Goal: Task Accomplishment & Management: Use online tool/utility

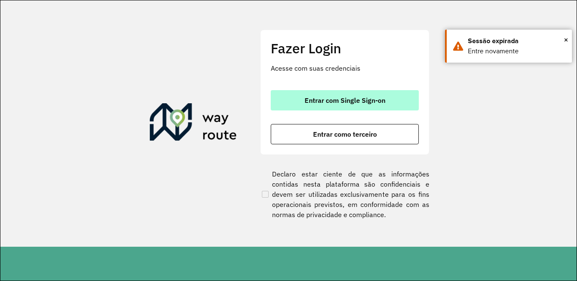
click at [333, 95] on button "Entrar com Single Sign-on" at bounding box center [345, 100] width 148 height 20
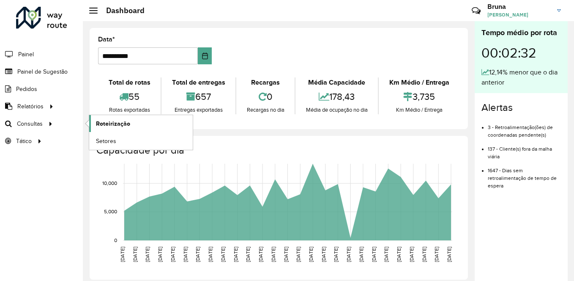
click at [102, 125] on span "Roteirização" at bounding box center [113, 123] width 34 height 9
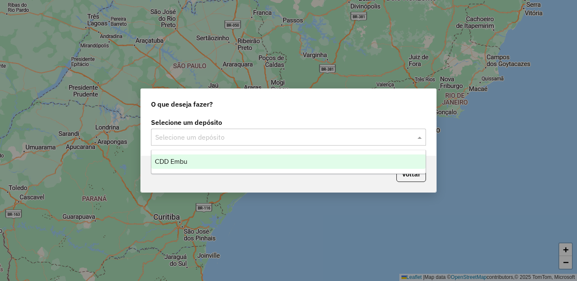
click at [222, 133] on input "text" at bounding box center [279, 137] width 249 height 10
click at [200, 164] on div "CDD Embu" at bounding box center [288, 161] width 274 height 14
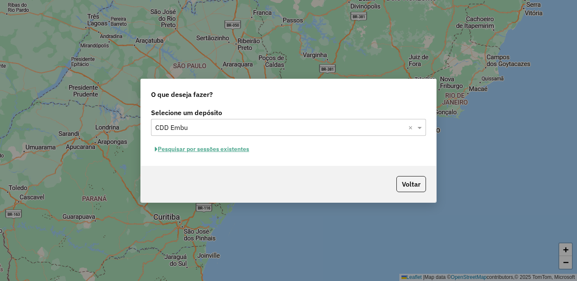
click at [225, 150] on button "Pesquisar por sessões existentes" at bounding box center [202, 148] width 102 height 13
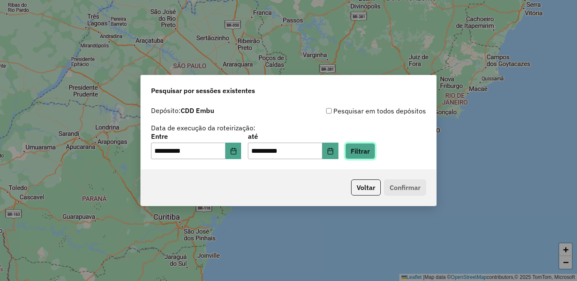
click at [375, 158] on button "Filtrar" at bounding box center [360, 151] width 30 height 16
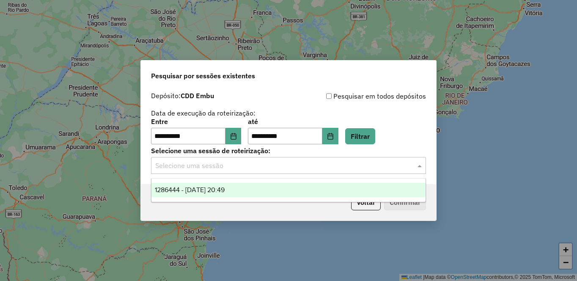
click at [191, 159] on div "Selecione uma sessão" at bounding box center [288, 165] width 275 height 17
click at [186, 190] on span "1286444 - 01/10/2025 20:49" at bounding box center [190, 189] width 70 height 7
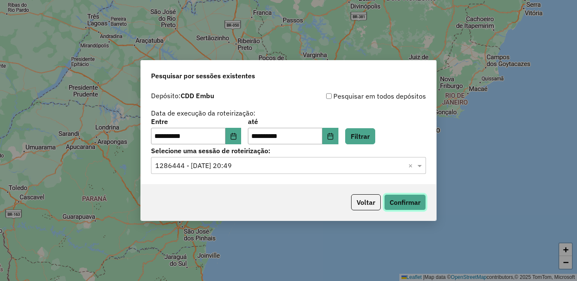
click at [410, 203] on button "Confirmar" at bounding box center [405, 202] width 42 height 16
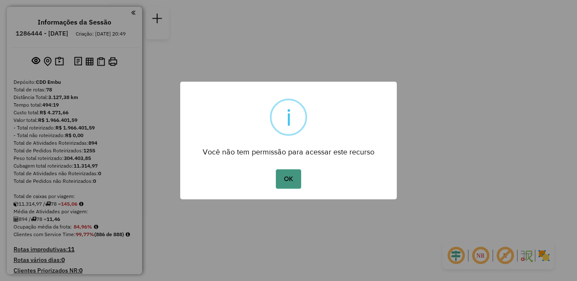
click at [283, 181] on button "OK" at bounding box center [288, 178] width 25 height 19
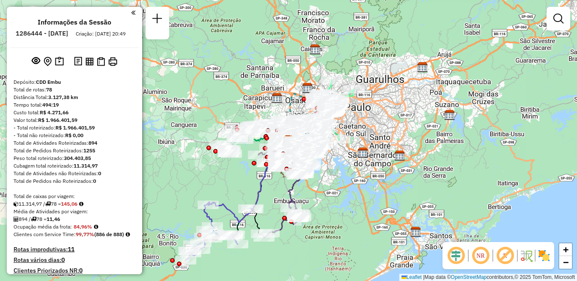
click at [479, 257] on em at bounding box center [480, 255] width 20 height 20
click at [509, 258] on em at bounding box center [505, 255] width 20 height 20
click at [544, 257] on img at bounding box center [544, 256] width 14 height 14
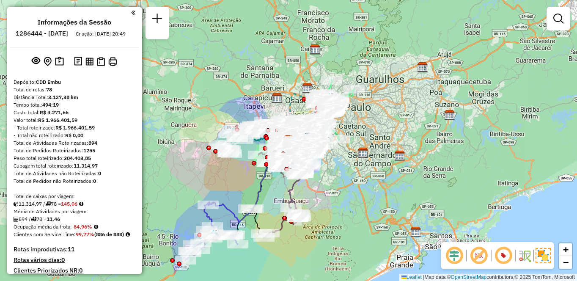
scroll to position [2769, 0]
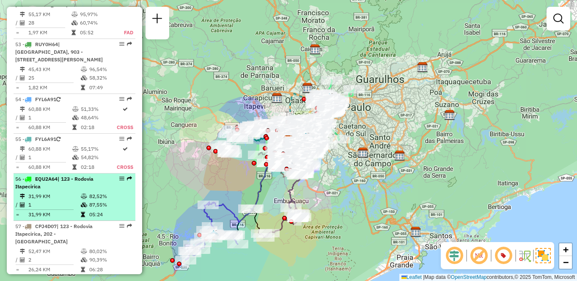
click at [75, 192] on td "31,99 KM" at bounding box center [54, 196] width 52 height 8
select select "**********"
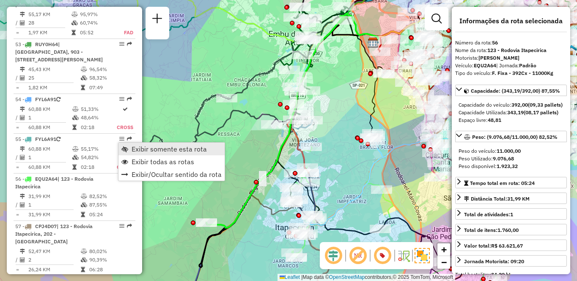
click at [155, 149] on span "Exibir somente esta rota" at bounding box center [168, 148] width 75 height 7
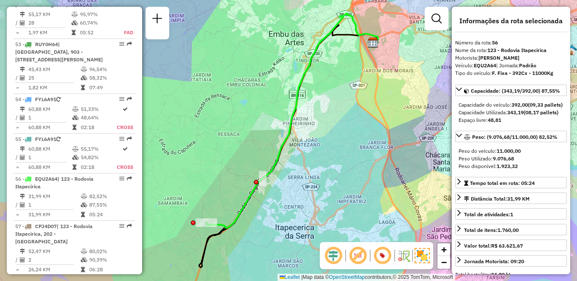
scroll to position [1071, 0]
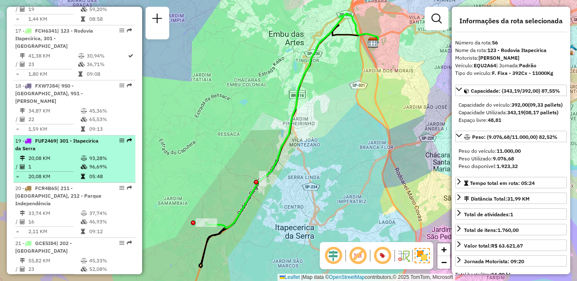
click at [60, 158] on td "20,08 KM" at bounding box center [54, 158] width 52 height 8
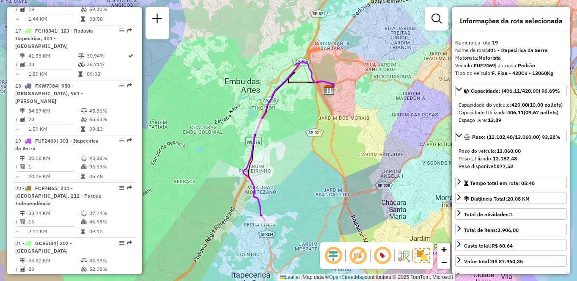
scroll to position [495, 0]
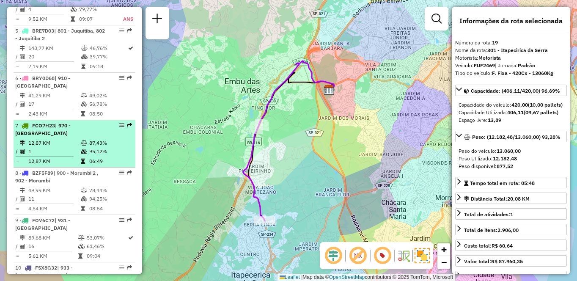
click at [52, 137] on div "7 - FCO7H23 | 970 - [GEOGRAPHIC_DATA]" at bounding box center [60, 129] width 90 height 15
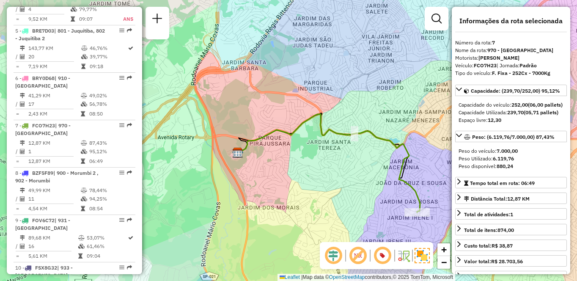
scroll to position [1268, 0]
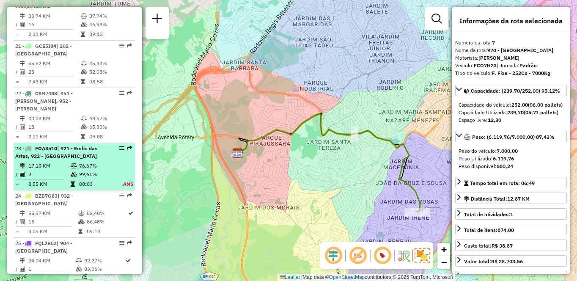
click at [55, 170] on td "2" at bounding box center [49, 174] width 42 height 8
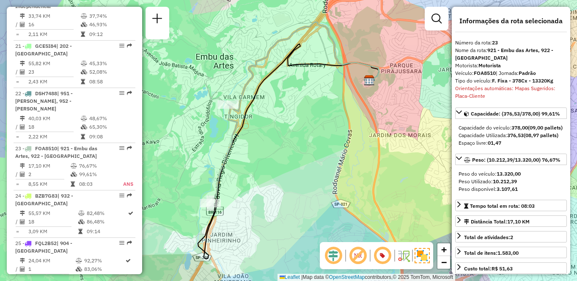
scroll to position [3772, 0]
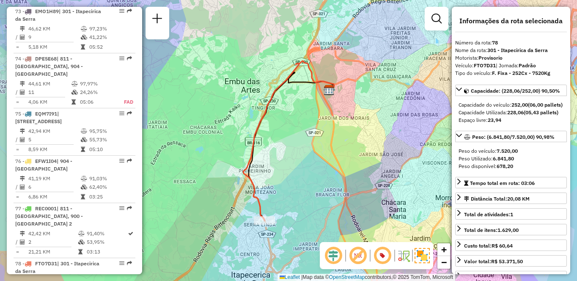
scroll to position [779, 0]
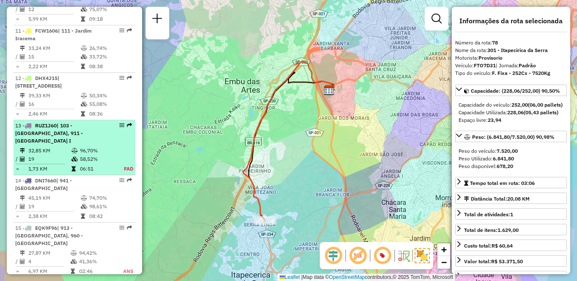
click at [68, 155] on td "32,85 KM" at bounding box center [49, 150] width 43 height 8
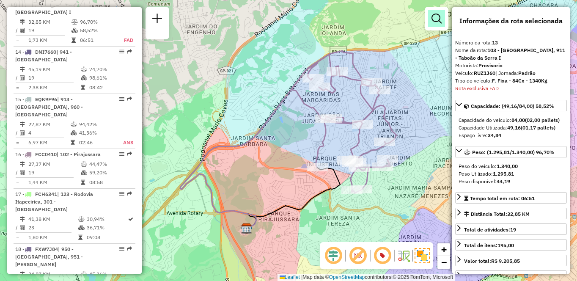
scroll to position [637, 0]
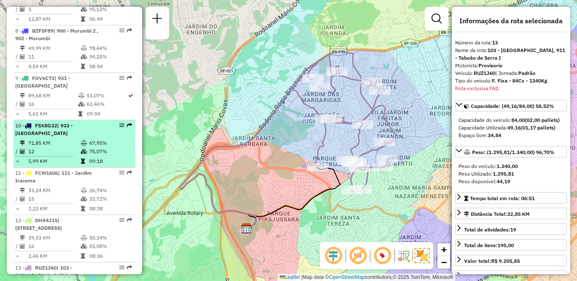
click at [68, 137] on div "10 - FSX8G32 | 933 - [GEOGRAPHIC_DATA]" at bounding box center [60, 129] width 90 height 15
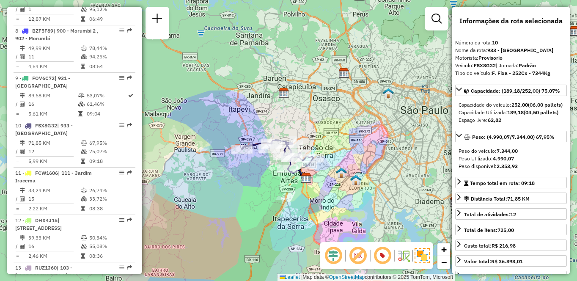
scroll to position [1173, 0]
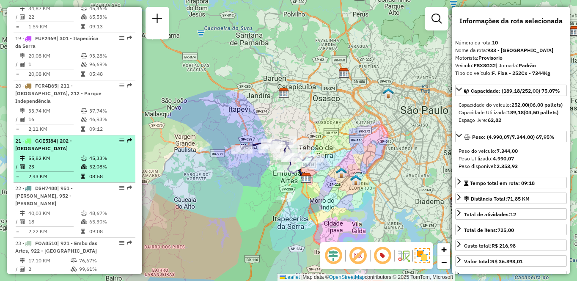
click at [68, 147] on div "21 - GCE5I84 | 202 - [GEOGRAPHIC_DATA]" at bounding box center [60, 144] width 90 height 15
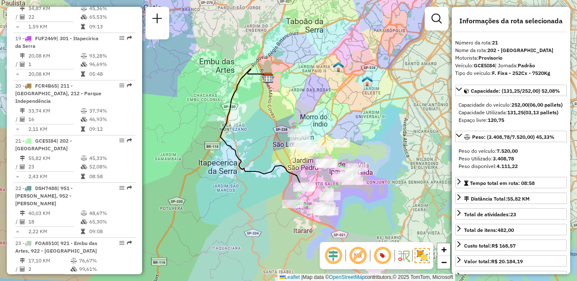
scroll to position [968, 0]
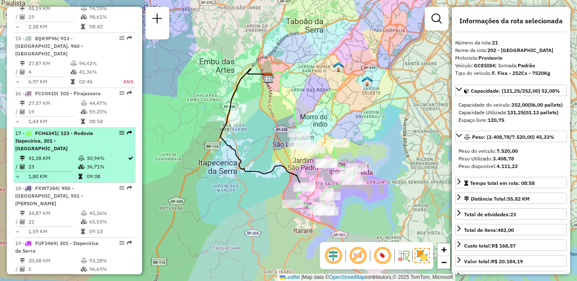
click at [58, 162] on td "41,38 KM" at bounding box center [53, 158] width 50 height 8
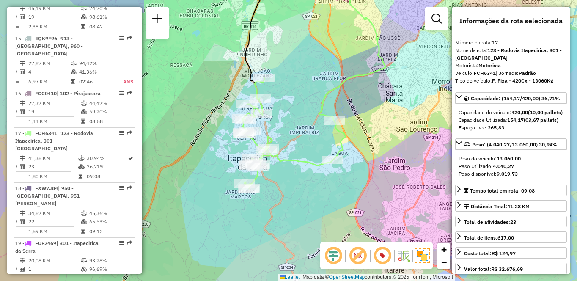
scroll to position [589, 0]
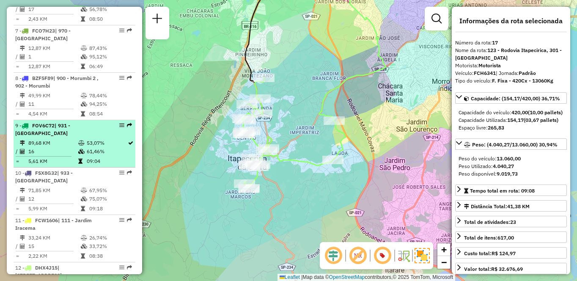
click at [66, 137] on div "9 - FOV6C72 | 931 - [GEOGRAPHIC_DATA]" at bounding box center [60, 129] width 90 height 15
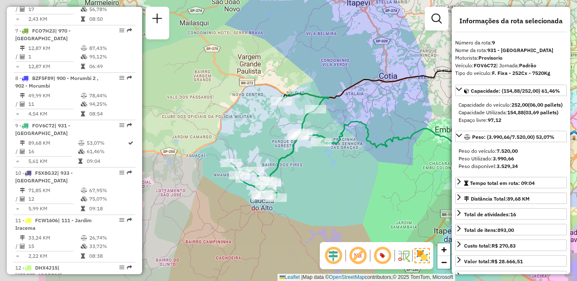
drag, startPoint x: 281, startPoint y: 163, endPoint x: 377, endPoint y: 151, distance: 96.8
click at [377, 151] on icon at bounding box center [413, 137] width 185 height 32
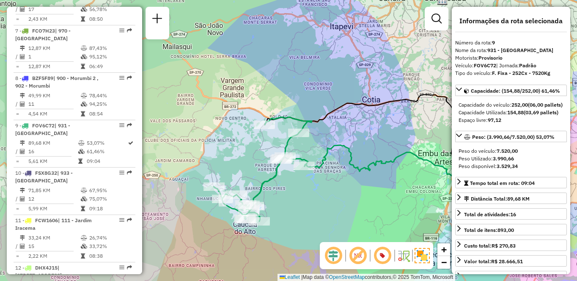
scroll to position [2769, 0]
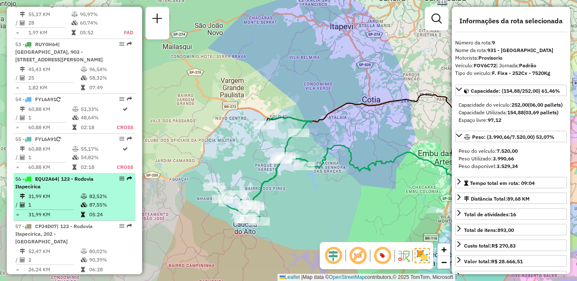
click at [80, 200] on td at bounding box center [84, 204] width 8 height 8
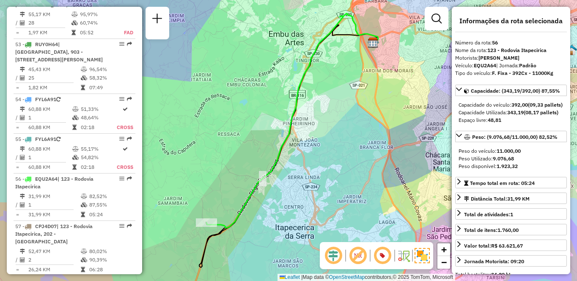
scroll to position [1315, 0]
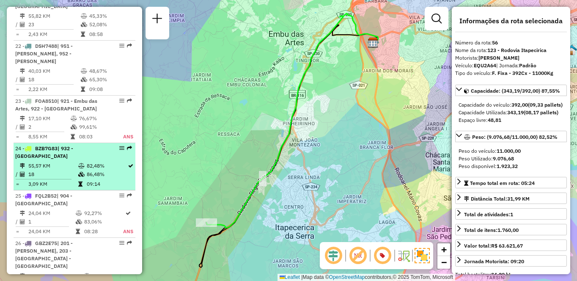
click at [71, 170] on td "18" at bounding box center [53, 174] width 50 height 8
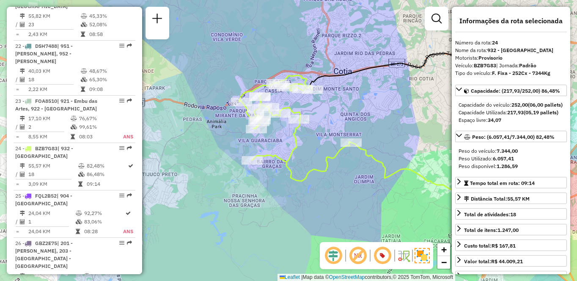
drag, startPoint x: 244, startPoint y: 129, endPoint x: 351, endPoint y: 123, distance: 108.0
click at [351, 123] on div "Janela de atendimento Grade de atendimento Capacidade Transportadoras Veículos …" at bounding box center [288, 140] width 577 height 281
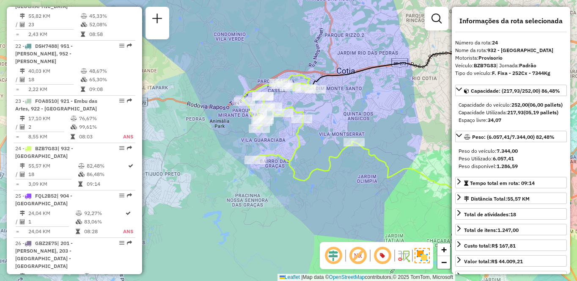
scroll to position [1811, 0]
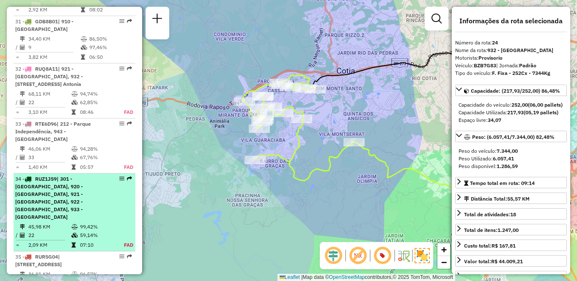
click at [76, 175] on div "34 - RUZ1J59 | 301 - [GEOGRAPHIC_DATA], 920 - [GEOGRAPHIC_DATA], 921 - [GEOGRAP…" at bounding box center [60, 198] width 90 height 46
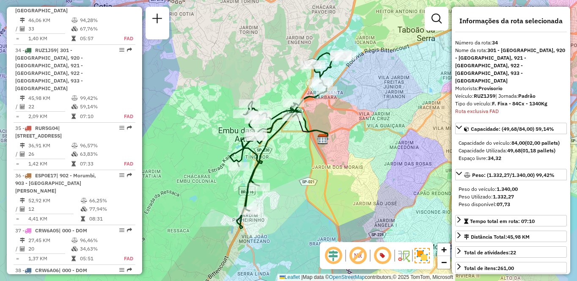
scroll to position [1410, 0]
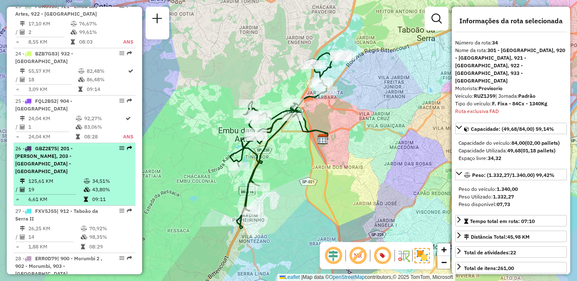
click at [84, 178] on icon at bounding box center [87, 180] width 6 height 5
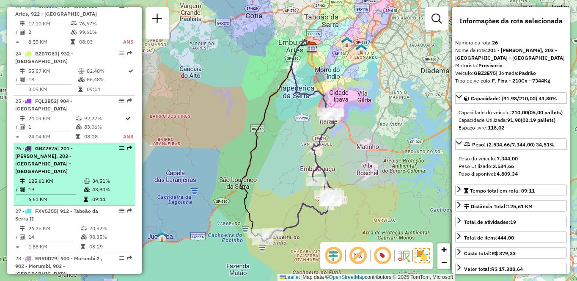
click at [94, 153] on li "26 - GBZ2E75 | 201 - [GEOGRAPHIC_DATA], 203 - [GEOGRAPHIC_DATA] - [GEOGRAPHIC_D…" at bounding box center [75, 174] width 122 height 63
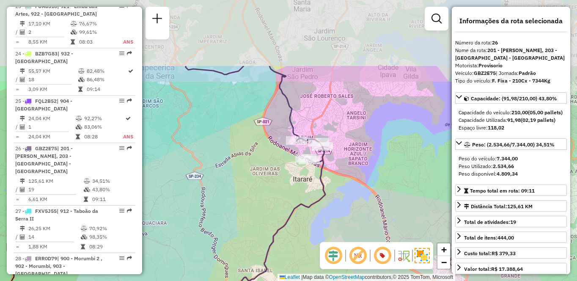
drag, startPoint x: 372, startPoint y: 90, endPoint x: 338, endPoint y: 185, distance: 100.0
click at [338, 185] on div "Janela de atendimento Grade de atendimento Capacidade Transportadoras Veículos …" at bounding box center [288, 140] width 577 height 281
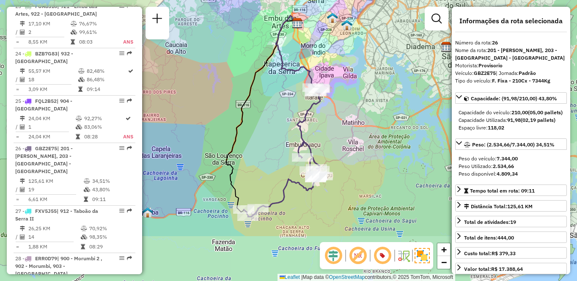
drag, startPoint x: 371, startPoint y: 203, endPoint x: 352, endPoint y: 129, distance: 76.3
click at [352, 129] on div "Janela de atendimento Grade de atendimento Capacidade Transportadoras Veículos …" at bounding box center [288, 140] width 577 height 281
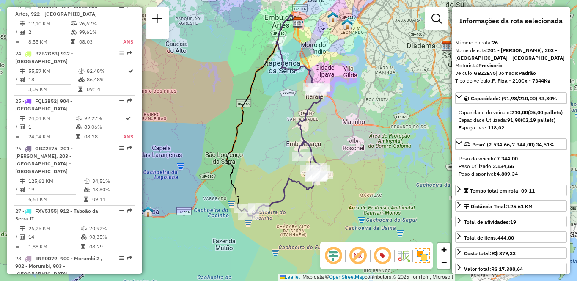
scroll to position [1701, 0]
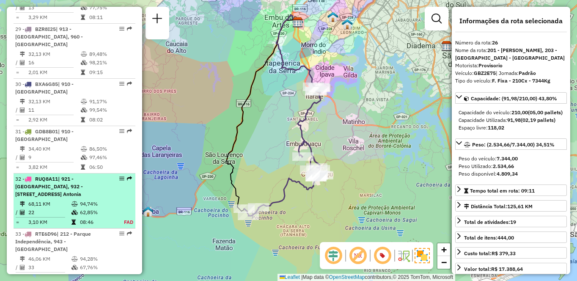
click at [77, 173] on li "32 - RUQ8A11 | 921 - [GEOGRAPHIC_DATA], 932 - [GEOGRAPHIC_DATA], 933 - [GEOGRAP…" at bounding box center [75, 200] width 122 height 55
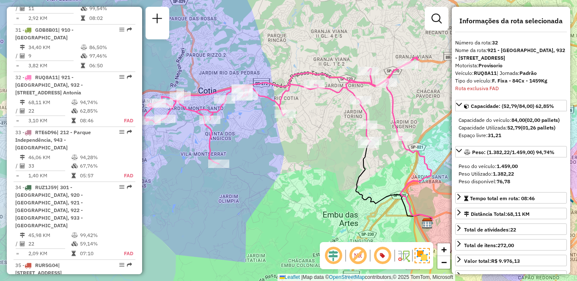
scroll to position [1830, 0]
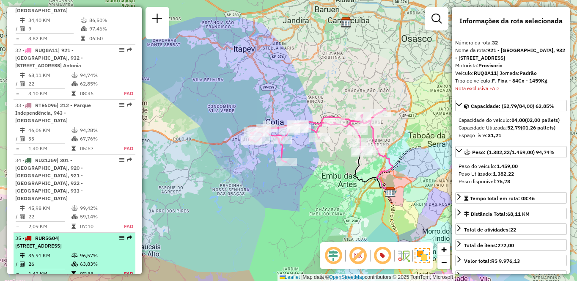
click at [80, 234] on div "35 - RUR5G04 | 100 - [GEOGRAPHIC_DATA], 101 - [GEOGRAPHIC_DATA], 102 - [GEOGRAP…" at bounding box center [60, 241] width 90 height 15
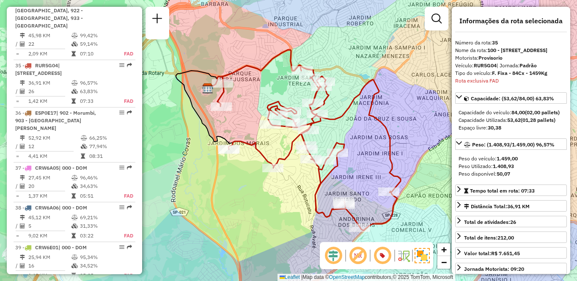
scroll to position [2620, 0]
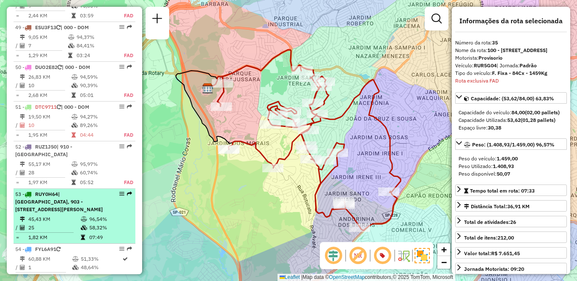
click at [88, 191] on span "| [GEOGRAPHIC_DATA], 903 - [STREET_ADDRESS][PERSON_NAME]" at bounding box center [59, 202] width 88 height 22
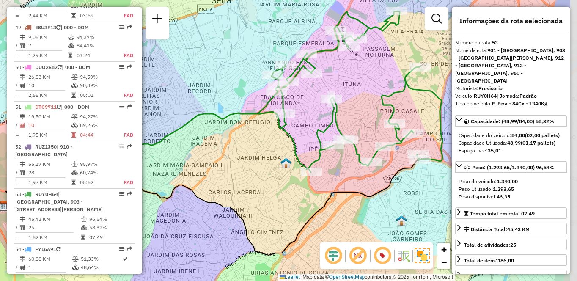
drag, startPoint x: 334, startPoint y: 208, endPoint x: 266, endPoint y: 201, distance: 68.0
click at [266, 201] on div "Janela de atendimento Grade de atendimento Capacidade Transportadoras Veículos …" at bounding box center [288, 140] width 577 height 281
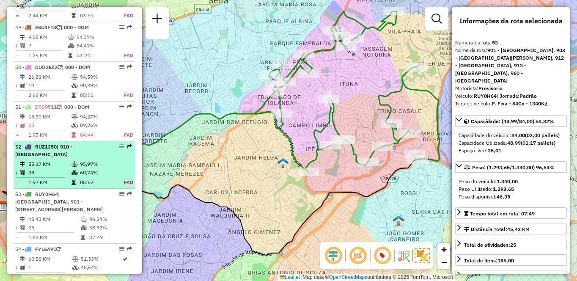
click at [79, 143] on div "52 - RUZ1J50 | 910 - [GEOGRAPHIC_DATA]" at bounding box center [60, 150] width 90 height 15
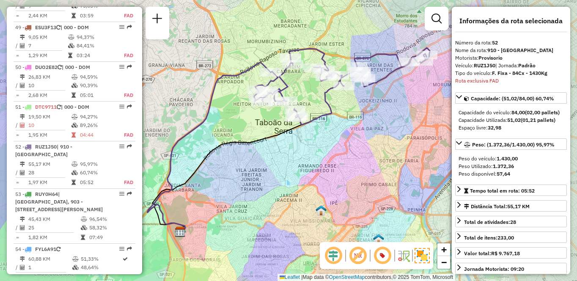
scroll to position [2701, 0]
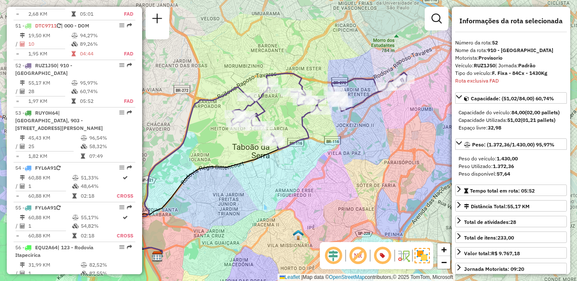
drag, startPoint x: 394, startPoint y: 127, endPoint x: 371, endPoint y: 152, distance: 33.5
click at [371, 152] on div "Janela de atendimento Grade de atendimento Capacidade Transportadoras Veículos …" at bounding box center [288, 140] width 577 height 281
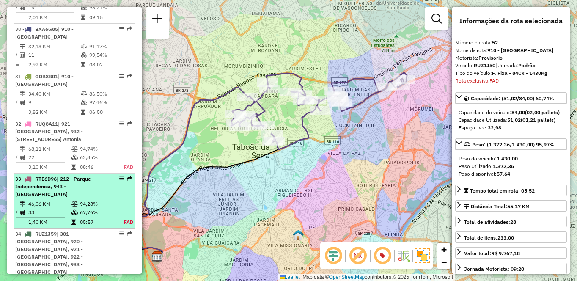
click at [73, 201] on icon at bounding box center [74, 203] width 6 height 5
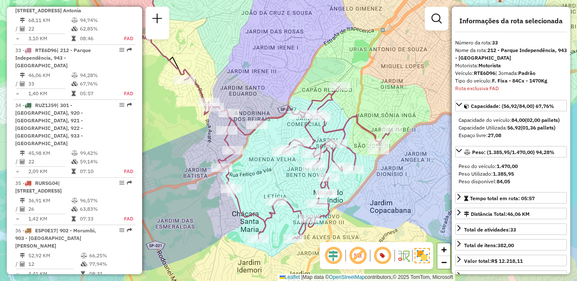
scroll to position [1071, 0]
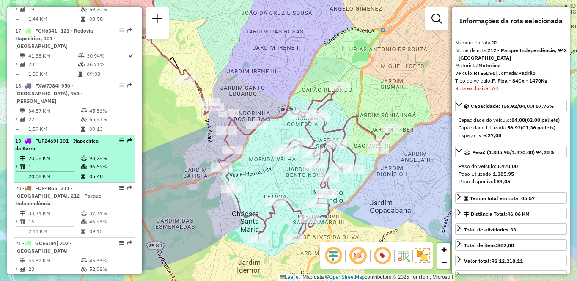
click at [82, 151] on div "19 - FUF2469 | 301 - Itapecirica da Serra" at bounding box center [60, 144] width 90 height 15
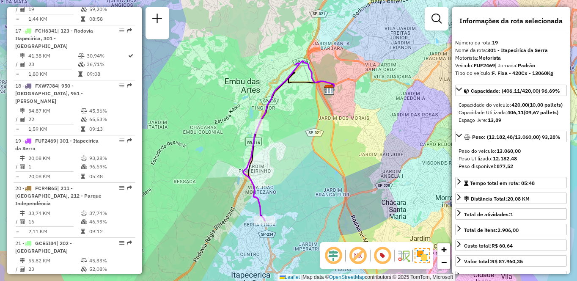
scroll to position [495, 0]
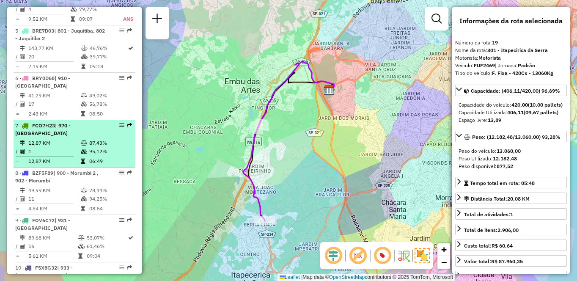
click at [82, 145] on icon at bounding box center [84, 142] width 6 height 5
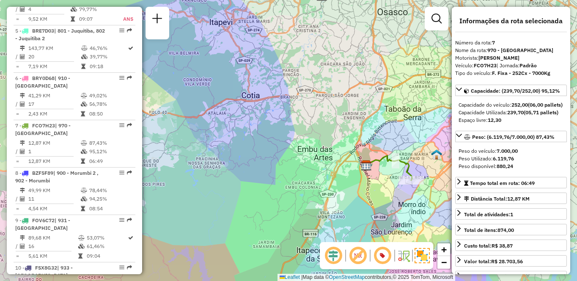
scroll to position [3772, 0]
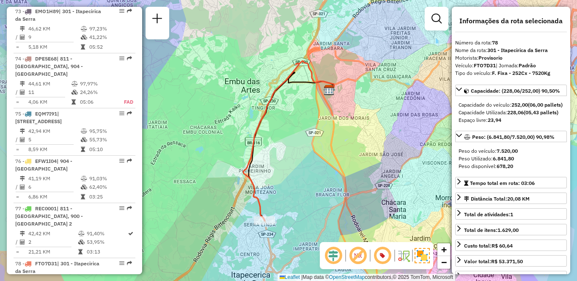
scroll to position [495, 0]
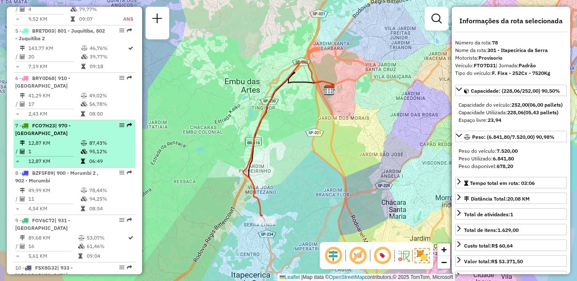
click at [46, 147] on td "12,87 KM" at bounding box center [54, 143] width 52 height 8
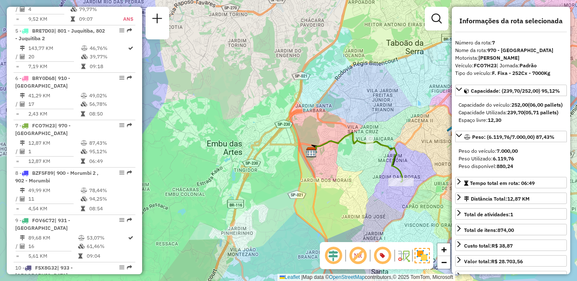
drag, startPoint x: 404, startPoint y: 186, endPoint x: 355, endPoint y: 158, distance: 56.6
click at [353, 159] on div "Janela de atendimento Grade de atendimento Capacidade Transportadoras Veículos …" at bounding box center [288, 140] width 577 height 281
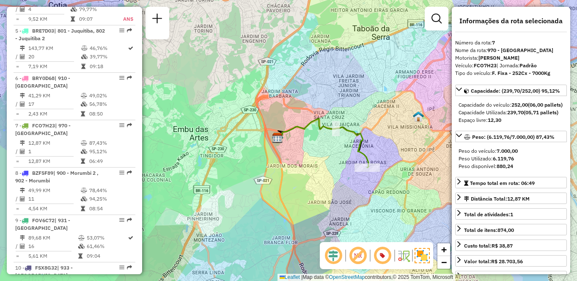
scroll to position [1410, 0]
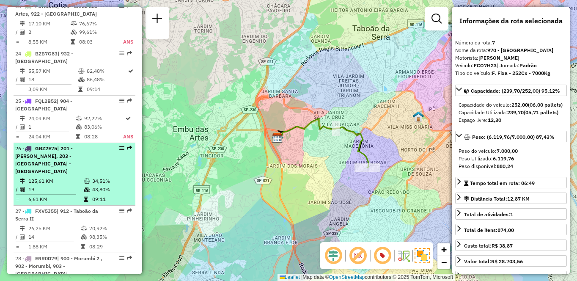
click at [99, 185] on td "43,80%" at bounding box center [112, 189] width 40 height 8
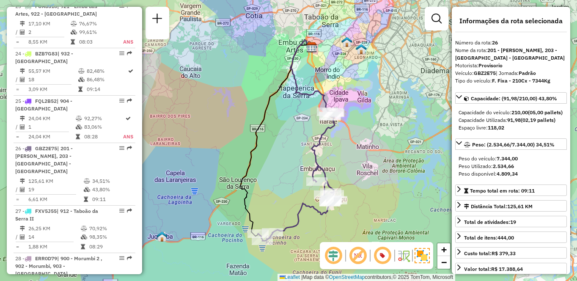
scroll to position [1701, 0]
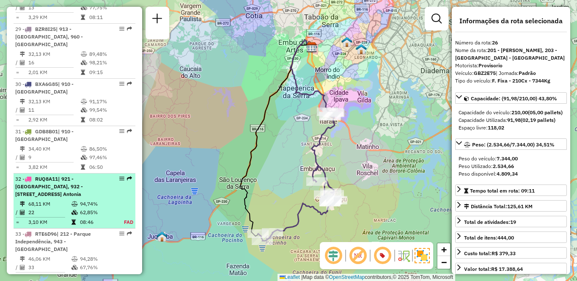
click at [57, 200] on td "68,11 KM" at bounding box center [49, 204] width 43 height 8
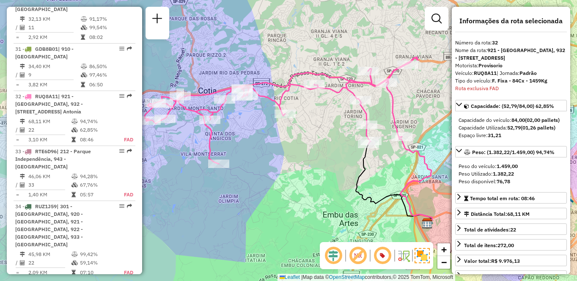
scroll to position [1830, 0]
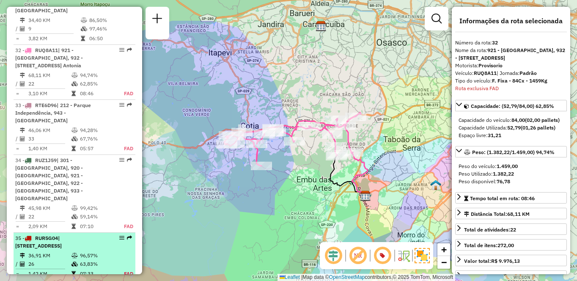
click at [43, 235] on span "| [STREET_ADDRESS]" at bounding box center [38, 242] width 47 height 14
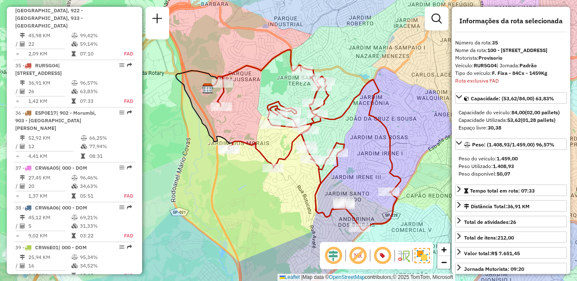
scroll to position [2620, 0]
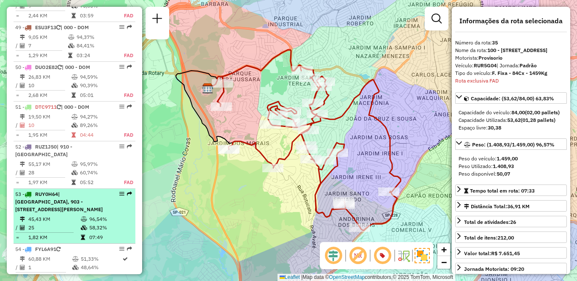
click at [50, 190] on div "53 - RUY0H64 | [GEOGRAPHIC_DATA], 903 - [GEOGRAPHIC_DATA][PERSON_NAME], 912 - […" at bounding box center [60, 201] width 90 height 23
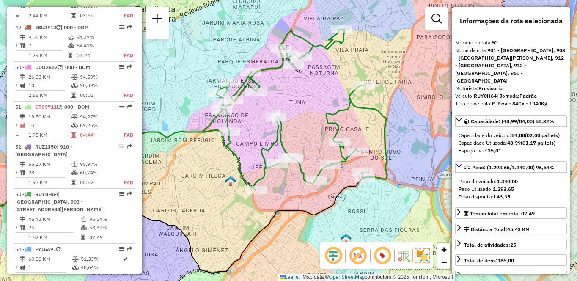
drag, startPoint x: 388, startPoint y: 101, endPoint x: 341, endPoint y: 112, distance: 48.1
click at [341, 112] on icon at bounding box center [295, 110] width 184 height 161
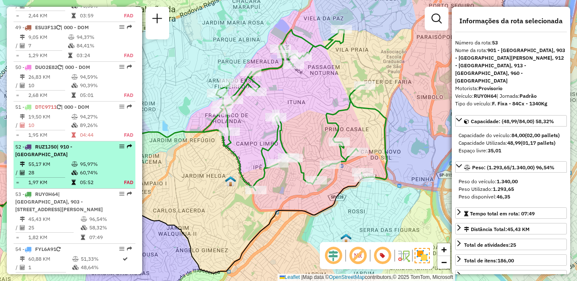
click at [40, 160] on td "55,17 KM" at bounding box center [49, 164] width 43 height 8
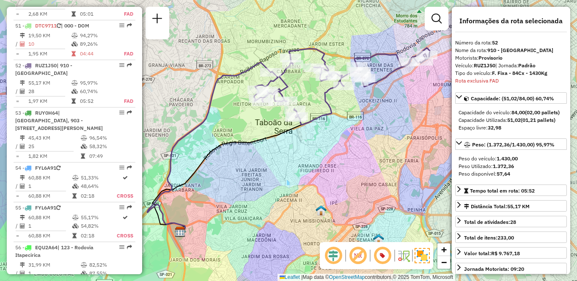
scroll to position [1756, 0]
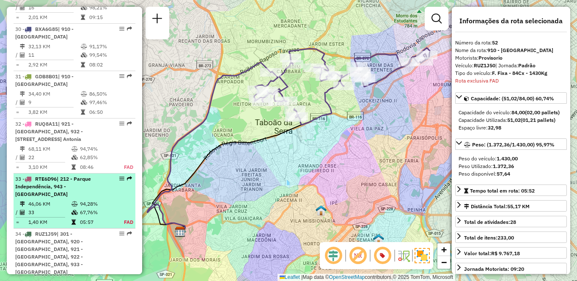
click at [44, 175] on div "33 - RTE6D96 | 212 - Parque Independência, 943 - [GEOGRAPHIC_DATA]" at bounding box center [60, 186] width 90 height 23
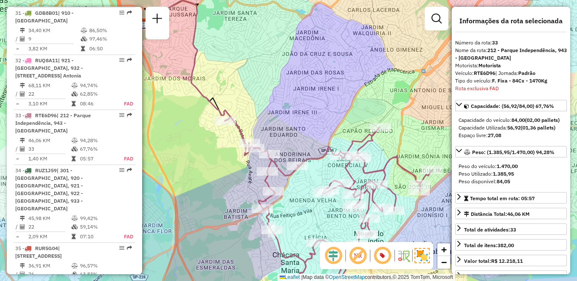
scroll to position [1885, 0]
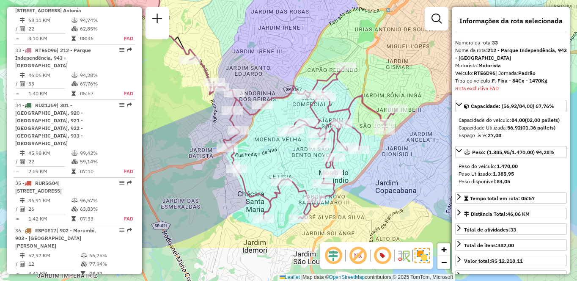
drag, startPoint x: 347, startPoint y: 101, endPoint x: 331, endPoint y: 63, distance: 40.2
click at [331, 63] on div "Janela de atendimento Grade de atendimento Capacidade Transportadoras Veículos …" at bounding box center [288, 140] width 577 height 281
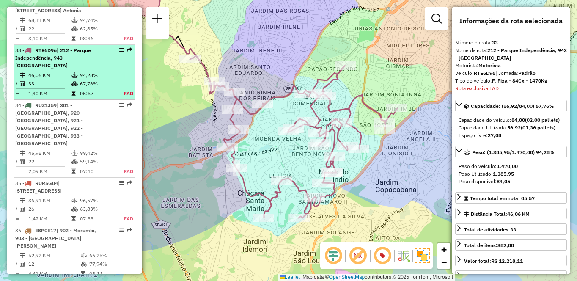
click at [66, 71] on td "46,06 KM" at bounding box center [49, 75] width 43 height 8
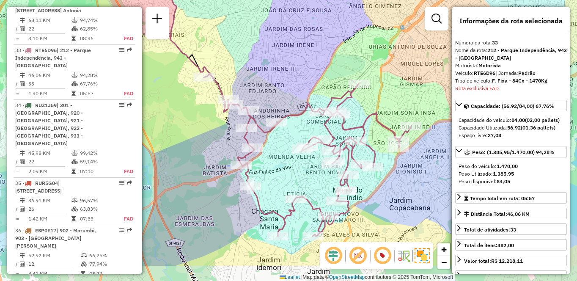
drag, startPoint x: 366, startPoint y: 105, endPoint x: 343, endPoint y: 60, distance: 50.9
click at [343, 60] on div "Janela de atendimento Grade de atendimento Capacidade Transportadoras Veículos …" at bounding box center [288, 140] width 577 height 281
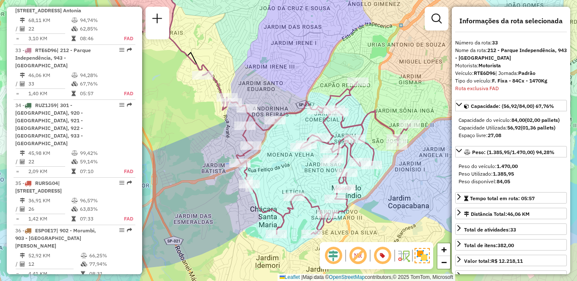
scroll to position [1071, 0]
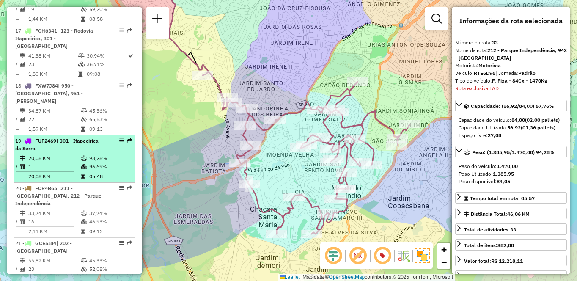
click at [90, 151] on div "19 - FUF2469 | 301 - Itapecirica da Serra" at bounding box center [60, 144] width 90 height 15
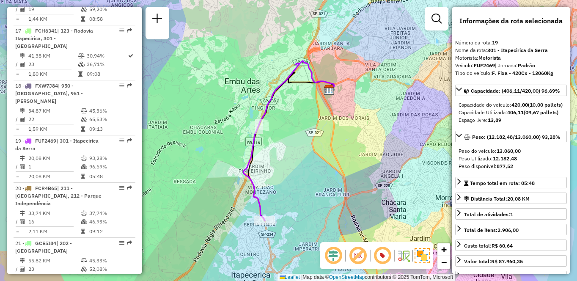
scroll to position [495, 0]
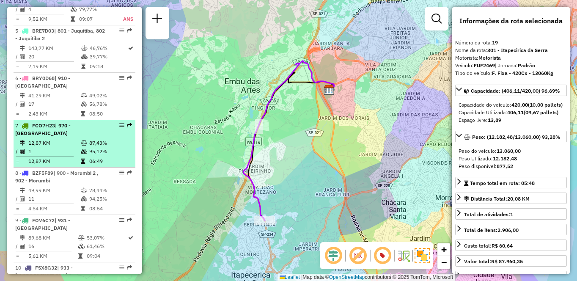
click at [71, 136] on span "| 970 - [GEOGRAPHIC_DATA]" at bounding box center [42, 129] width 55 height 14
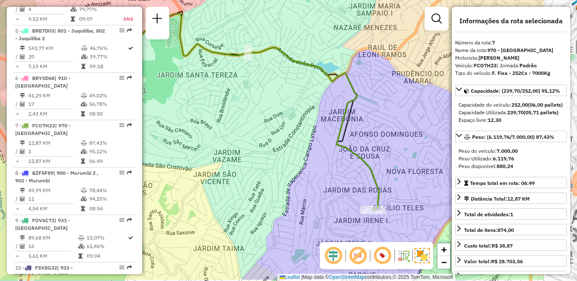
drag, startPoint x: 393, startPoint y: 181, endPoint x: 298, endPoint y: 150, distance: 99.2
click at [298, 150] on div "Janela de atendimento Grade de atendimento Capacidade Transportadoras Veículos …" at bounding box center [288, 140] width 577 height 281
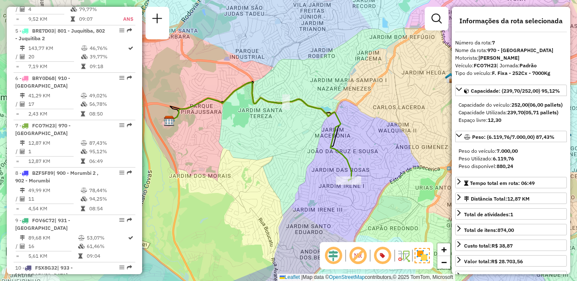
scroll to position [1268, 0]
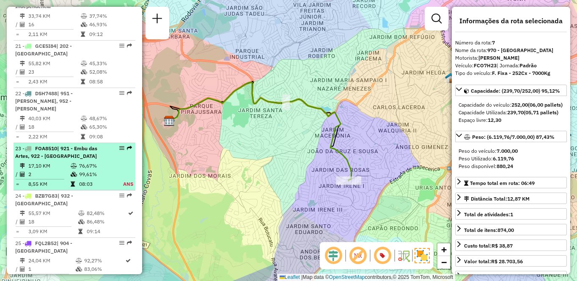
click at [77, 170] on td at bounding box center [74, 174] width 8 height 8
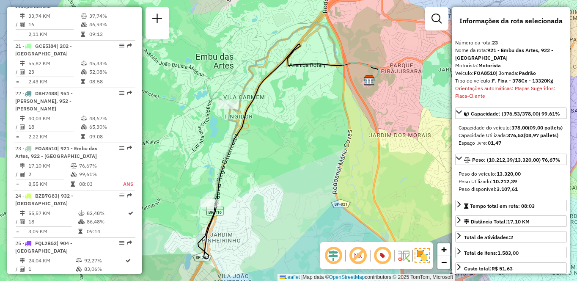
scroll to position [542, 0]
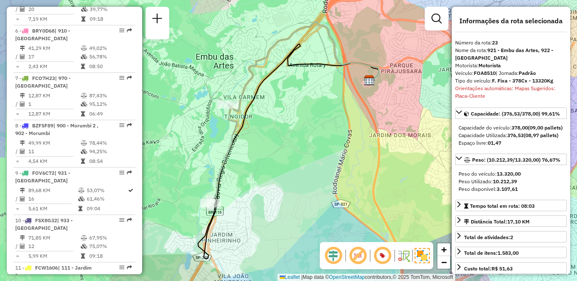
click at [52, 147] on td "49,99 KM" at bounding box center [54, 143] width 52 height 8
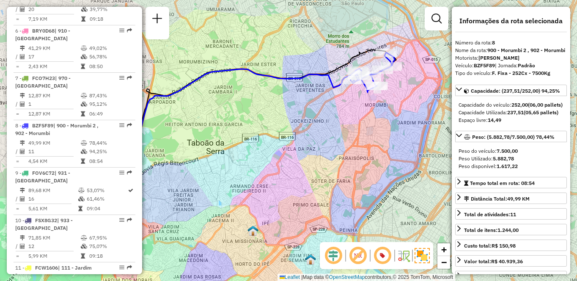
drag, startPoint x: 367, startPoint y: 146, endPoint x: 355, endPoint y: 148, distance: 12.4
click at [355, 148] on div "Janela de atendimento Grade de atendimento Capacidade Transportadoras Veículos …" at bounding box center [288, 140] width 577 height 281
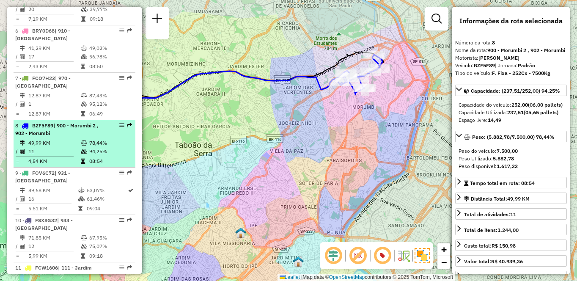
click at [60, 136] on span "| 900 - Morumbi 2 , 902 - Morumbi" at bounding box center [56, 129] width 83 height 14
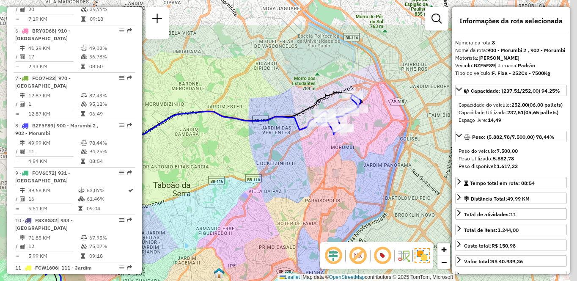
drag, startPoint x: 413, startPoint y: 96, endPoint x: 327, endPoint y: 151, distance: 101.5
click at [327, 151] on div "Janela de atendimento Grade de atendimento Capacidade Transportadoras Veículos …" at bounding box center [288, 140] width 577 height 281
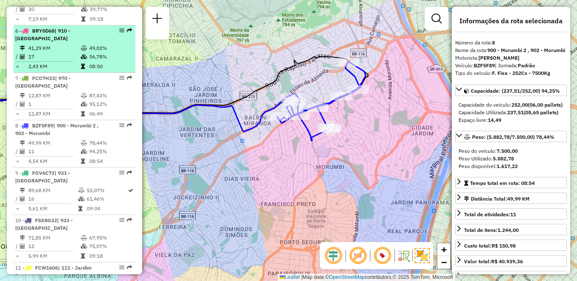
click at [52, 52] on td "41,29 KM" at bounding box center [54, 48] width 52 height 8
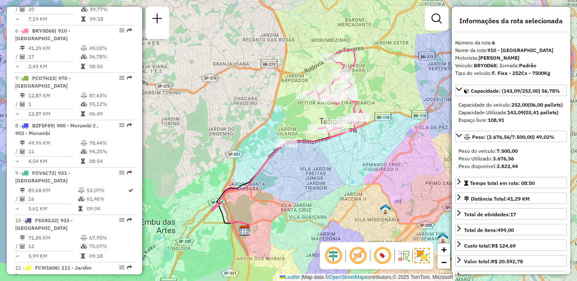
scroll to position [218, 0]
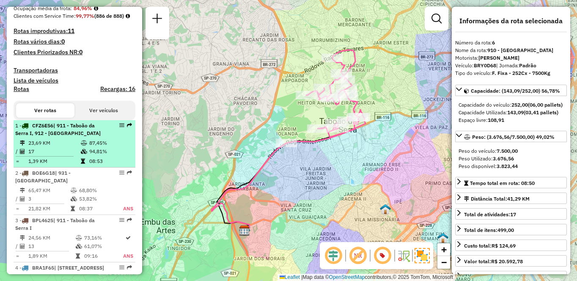
click at [53, 156] on td "17" at bounding box center [54, 151] width 52 height 8
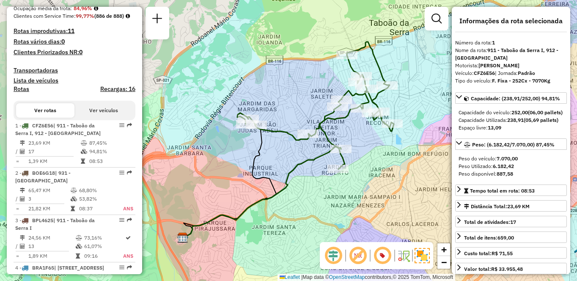
scroll to position [1023, 0]
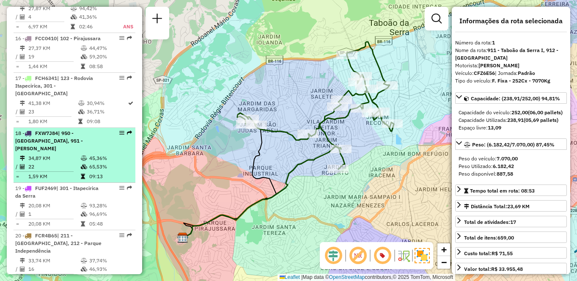
click at [67, 151] on span "| 950 - [GEOGRAPHIC_DATA], 951 - [PERSON_NAME]" at bounding box center [49, 141] width 68 height 22
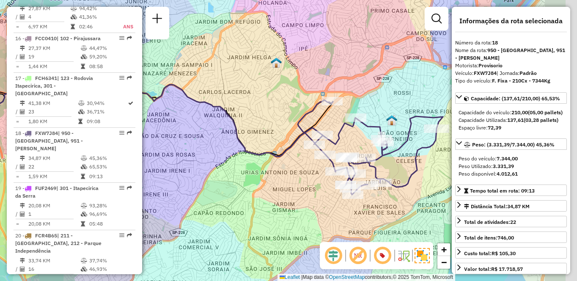
drag, startPoint x: 362, startPoint y: 204, endPoint x: 309, endPoint y: 195, distance: 54.1
click at [309, 195] on div "Janela de atendimento Grade de atendimento Capacidade Transportadoras Veículos …" at bounding box center [288, 140] width 577 height 281
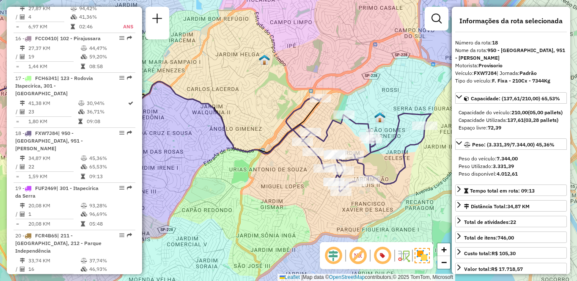
scroll to position [684, 0]
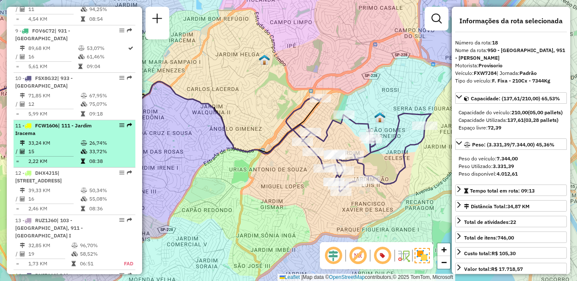
click at [78, 147] on td "33,24 KM" at bounding box center [54, 143] width 52 height 8
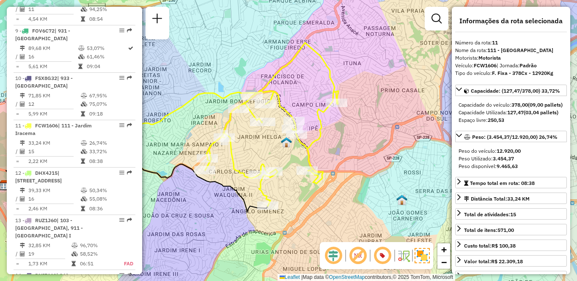
scroll to position [1457, 0]
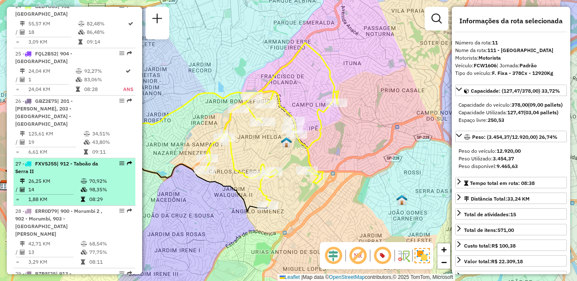
click at [72, 185] on td "14" at bounding box center [54, 189] width 52 height 8
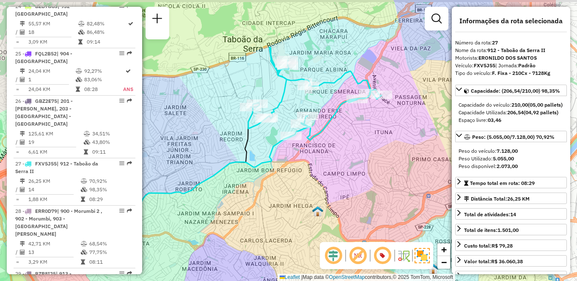
drag, startPoint x: 388, startPoint y: 170, endPoint x: 309, endPoint y: 181, distance: 79.8
click at [309, 181] on div "Janela de atendimento Grade de atendimento Capacidade Transportadoras Veículos …" at bounding box center [288, 140] width 577 height 281
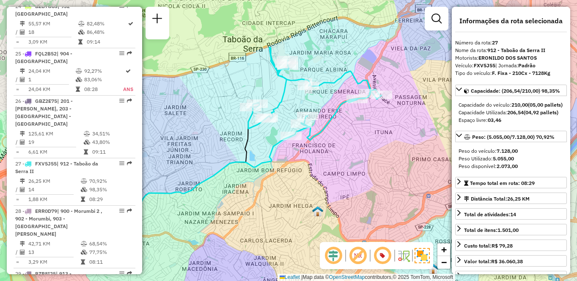
scroll to position [731, 0]
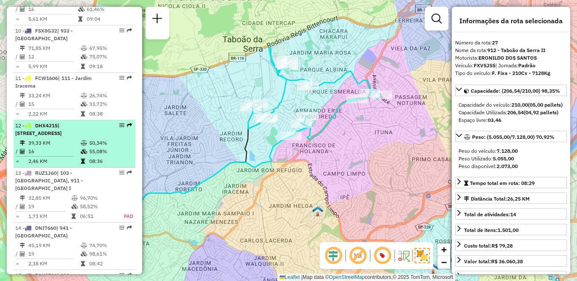
click at [62, 136] on span "| [STREET_ADDRESS]" at bounding box center [38, 129] width 47 height 14
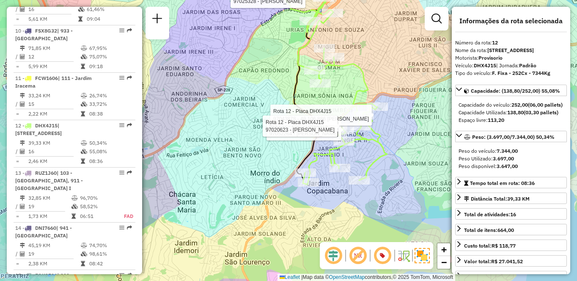
scroll to position [1654, 0]
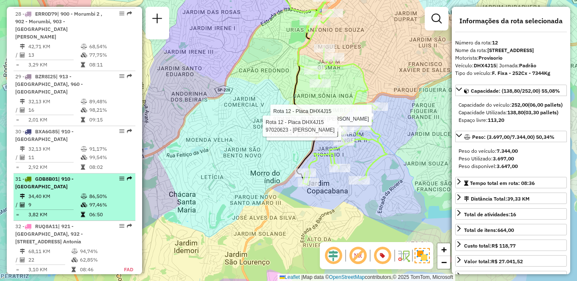
click at [53, 200] on td "9" at bounding box center [54, 204] width 52 height 8
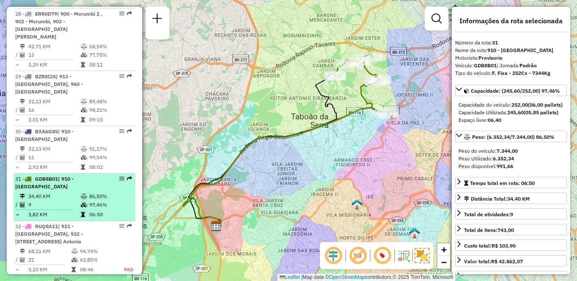
click at [55, 192] on td "34,40 KM" at bounding box center [54, 196] width 52 height 8
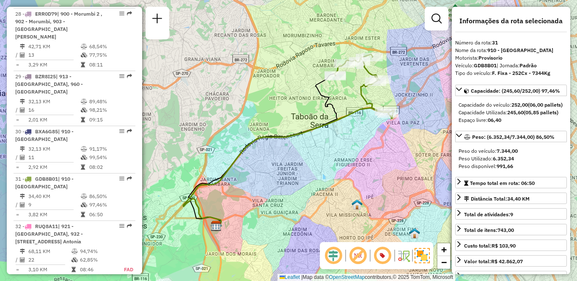
scroll to position [1118, 0]
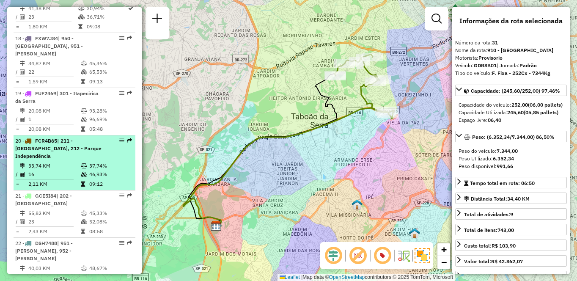
click at [55, 160] on li "20 - FCR4B65 | 211 - [GEOGRAPHIC_DATA], 212 - Parque Independência 33,74 KM 37,…" at bounding box center [75, 162] width 122 height 55
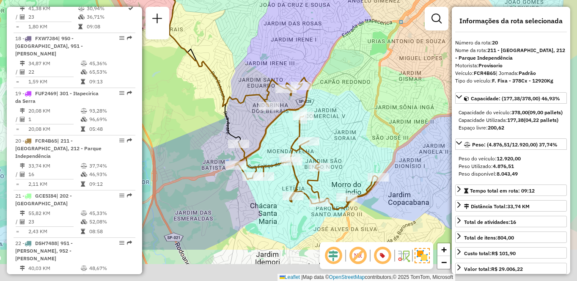
drag, startPoint x: 403, startPoint y: 191, endPoint x: 364, endPoint y: 119, distance: 81.8
click at [364, 119] on div "Janela de atendimento Grade de atendimento Capacidade Transportadoras Veículos …" at bounding box center [288, 140] width 577 height 281
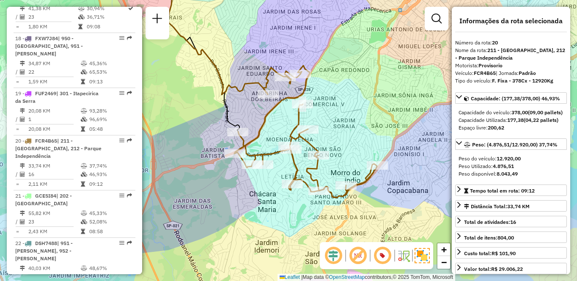
scroll to position [1607, 0]
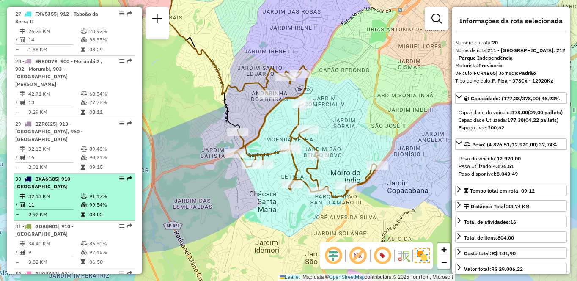
click at [68, 192] on td "32,13 KM" at bounding box center [54, 196] width 52 height 8
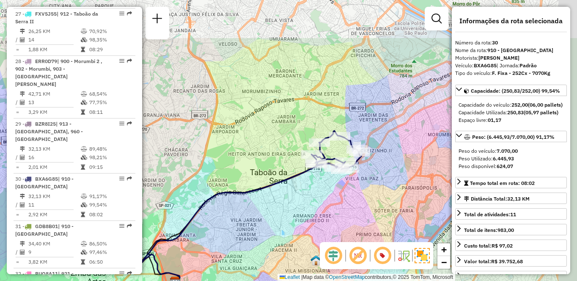
drag, startPoint x: 381, startPoint y: 130, endPoint x: 343, endPoint y: 198, distance: 77.2
click at [343, 198] on div "Janela de atendimento Grade de atendimento Capacidade Transportadoras Veículos …" at bounding box center [288, 140] width 577 height 281
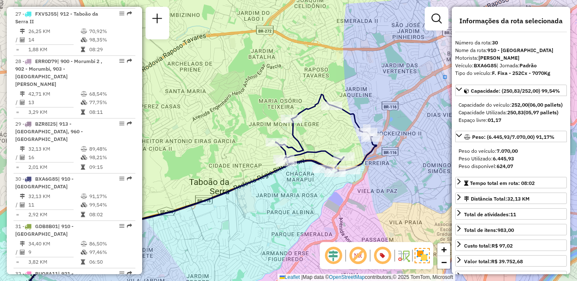
scroll to position [826, 0]
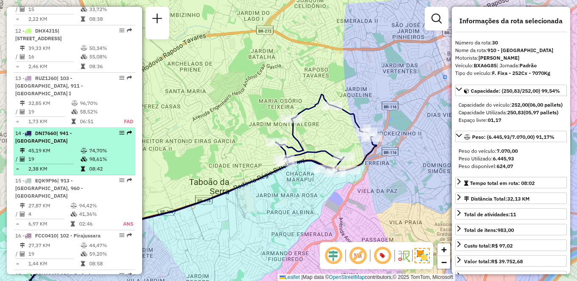
click at [64, 153] on td "45,19 KM" at bounding box center [54, 150] width 52 height 8
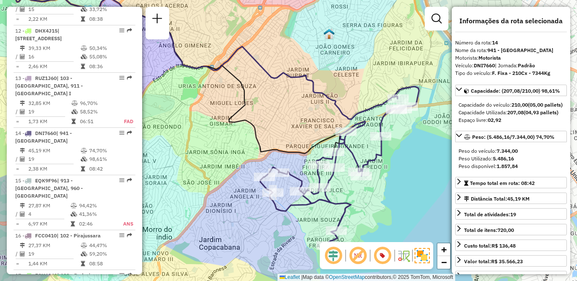
drag, startPoint x: 351, startPoint y: 167, endPoint x: 262, endPoint y: 145, distance: 91.8
click at [262, 145] on icon at bounding box center [135, 67] width 407 height 174
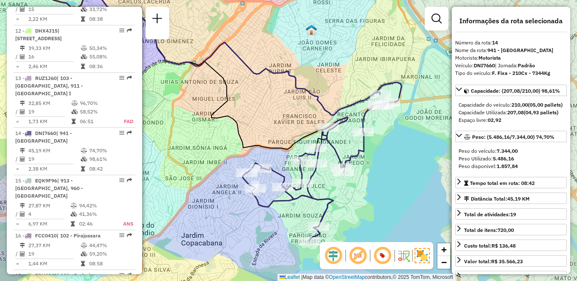
scroll to position [1504, 0]
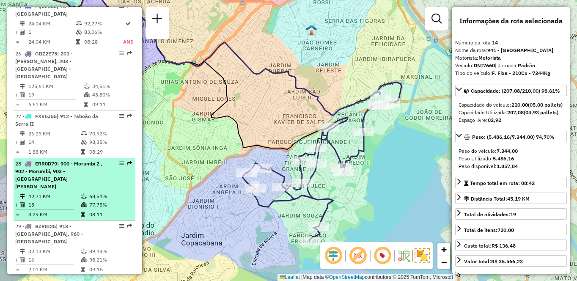
click at [52, 192] on td "42,71 KM" at bounding box center [54, 196] width 52 height 8
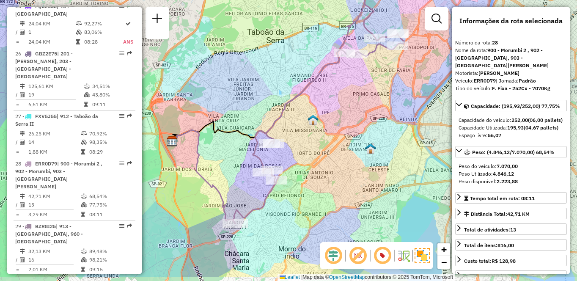
drag, startPoint x: 346, startPoint y: 186, endPoint x: 347, endPoint y: 160, distance: 26.6
click at [347, 160] on div "Janela de atendimento Grade de atendimento Capacidade Transportadoras Veículos …" at bounding box center [288, 140] width 577 height 281
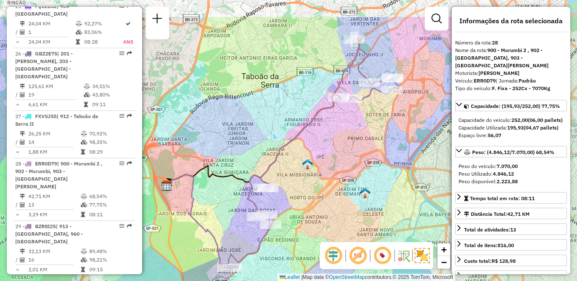
drag, startPoint x: 355, startPoint y: 99, endPoint x: 349, endPoint y: 144, distance: 46.0
click at [349, 144] on div "Janela de atendimento Grade de atendimento Capacidade Transportadoras Veículos …" at bounding box center [288, 140] width 577 height 281
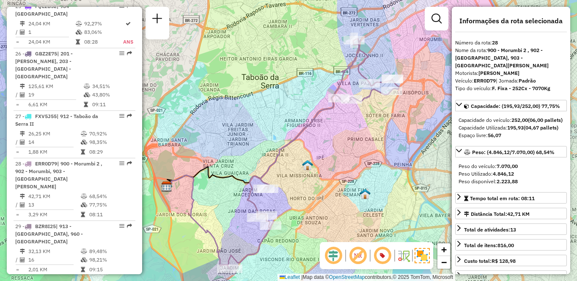
click at [349, 144] on div "Janela de atendimento Grade de atendimento Capacidade Transportadoras Veículos …" at bounding box center [288, 140] width 577 height 281
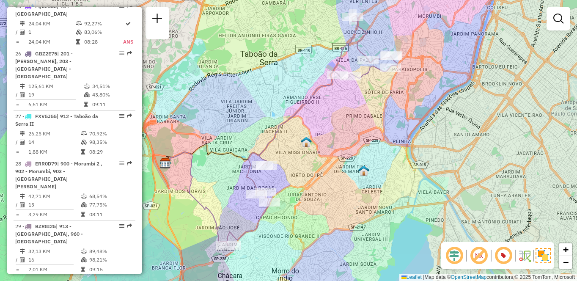
drag, startPoint x: 350, startPoint y: 167, endPoint x: 349, endPoint y: 143, distance: 23.3
click at [349, 143] on div "Janela de atendimento Grade de atendimento Capacidade Transportadoras Veículos …" at bounding box center [288, 140] width 577 height 281
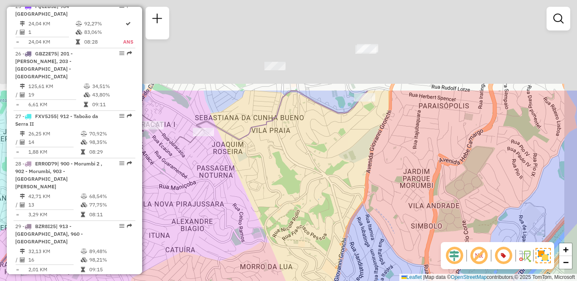
drag, startPoint x: 389, startPoint y: 84, endPoint x: 356, endPoint y: 239, distance: 158.5
click at [356, 239] on div "Janela de atendimento Grade de atendimento Capacidade Transportadoras Veículos …" at bounding box center [288, 140] width 577 height 281
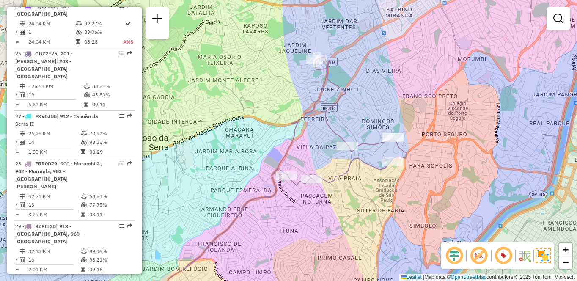
scroll to position [3455, 0]
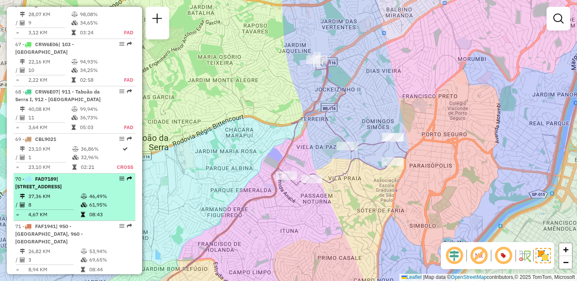
click at [61, 175] on div "70 - FAD7189 | 212 - Parque Independência, 950 - [GEOGRAPHIC_DATA]" at bounding box center [60, 182] width 90 height 15
select select "**********"
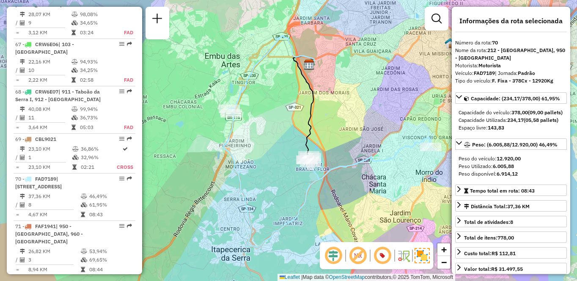
scroll to position [921, 0]
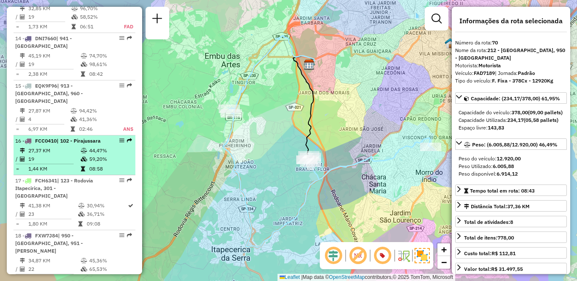
click at [71, 154] on td "27,37 KM" at bounding box center [54, 150] width 52 height 8
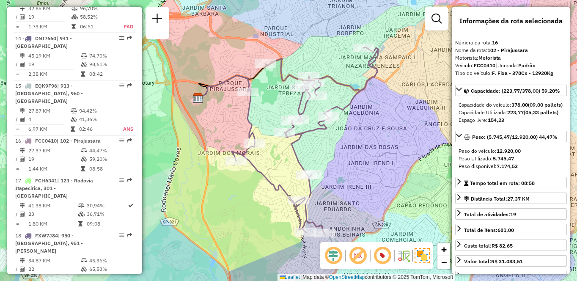
scroll to position [3772, 0]
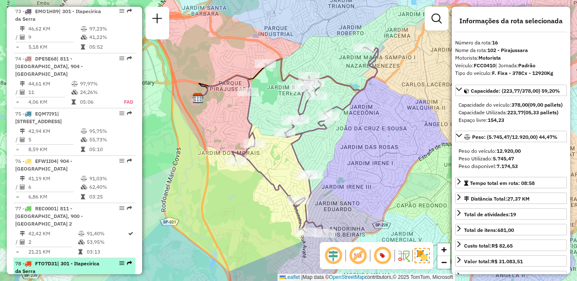
click at [80, 260] on div "78 - FTO7D31 | 301 - [GEOGRAPHIC_DATA]" at bounding box center [60, 267] width 90 height 15
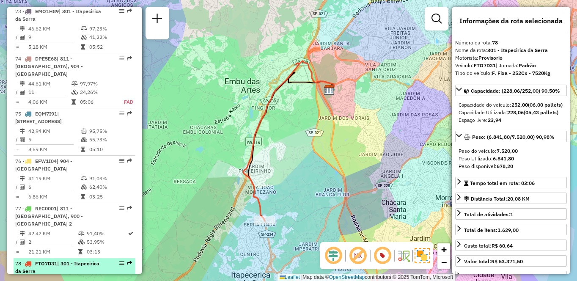
click at [77, 277] on td "20,08 KM" at bounding box center [54, 281] width 52 height 8
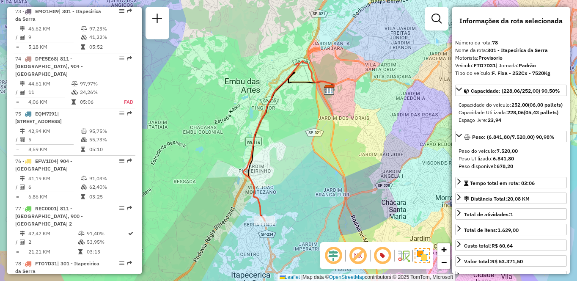
scroll to position [1220, 0]
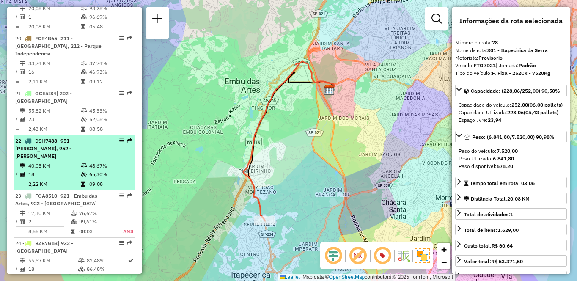
click at [76, 162] on td "40,03 KM" at bounding box center [54, 166] width 52 height 8
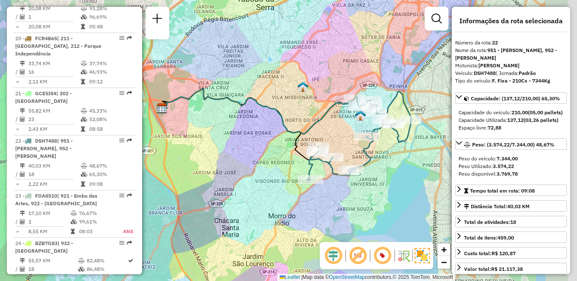
drag, startPoint x: 385, startPoint y: 183, endPoint x: 315, endPoint y: 172, distance: 70.7
click at [315, 172] on div "Janela de atendimento Grade de atendimento Capacidade Transportadoras Veículos …" at bounding box center [288, 140] width 577 height 281
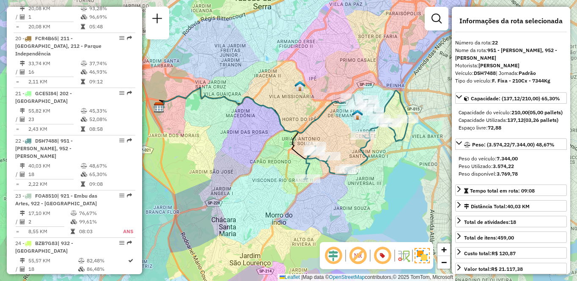
scroll to position [1559, 0]
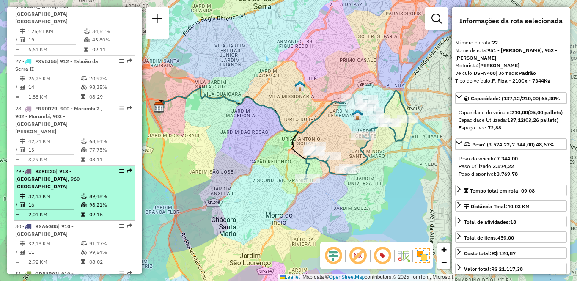
click at [36, 200] on td "16" at bounding box center [54, 204] width 52 height 8
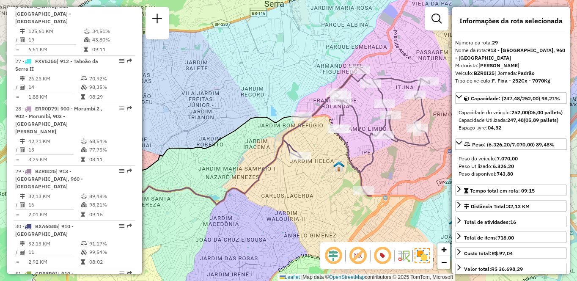
drag, startPoint x: 424, startPoint y: 157, endPoint x: 379, endPoint y: 155, distance: 44.4
click at [379, 155] on div "Janela de atendimento Grade de atendimento Capacidade Transportadoras Veículos …" at bounding box center [288, 140] width 577 height 281
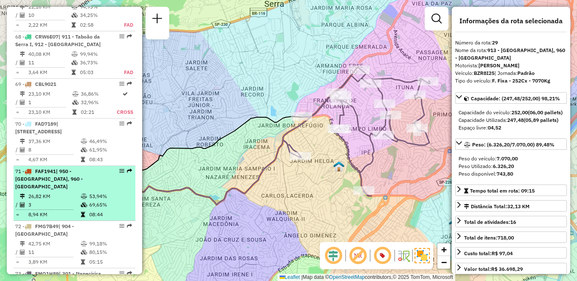
click at [73, 192] on td "26,82 KM" at bounding box center [54, 196] width 52 height 8
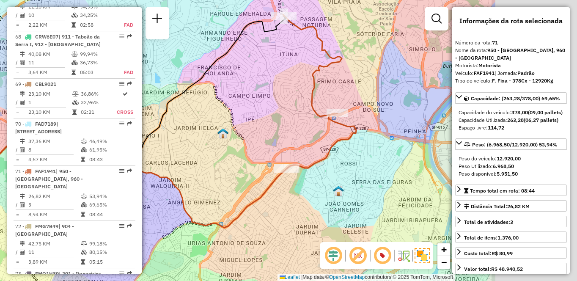
drag, startPoint x: 393, startPoint y: 173, endPoint x: 252, endPoint y: 153, distance: 142.2
click at [252, 153] on div "Janela de atendimento Grade de atendimento Capacidade Transportadoras Veículos …" at bounding box center [288, 140] width 577 height 281
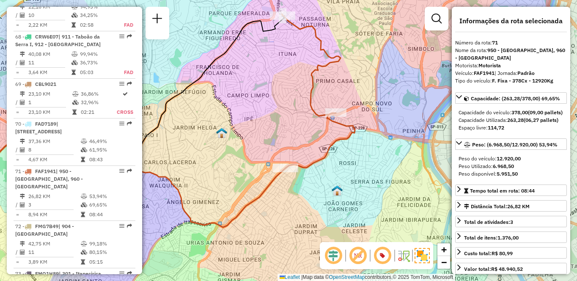
scroll to position [1929, 0]
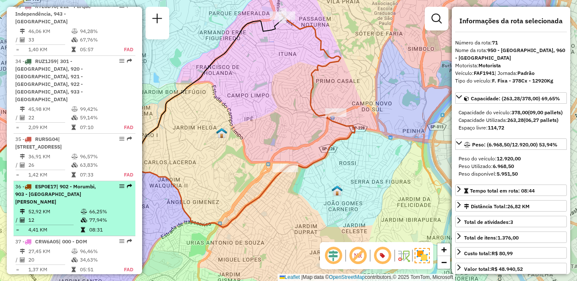
click at [55, 181] on li "36 - ESP0E17 | 902 - Morumbi, 903 - [GEOGRAPHIC_DATA][PERSON_NAME] 52,92 KM 66,…" at bounding box center [75, 208] width 122 height 55
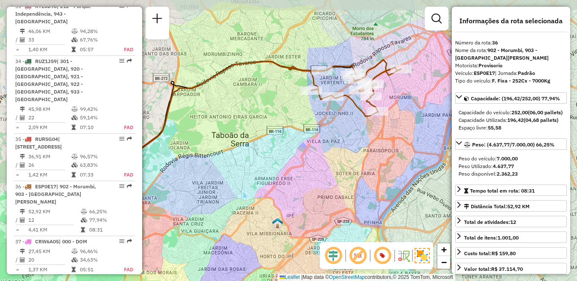
drag, startPoint x: 364, startPoint y: 129, endPoint x: 340, endPoint y: 144, distance: 28.6
click at [340, 144] on div "Janela de atendimento Grade de atendimento Capacidade Transportadoras Veículos …" at bounding box center [288, 140] width 577 height 281
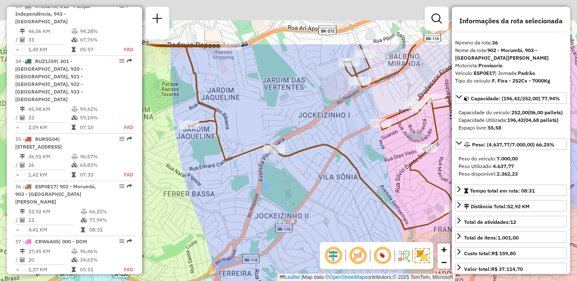
drag, startPoint x: 388, startPoint y: 88, endPoint x: 359, endPoint y: 166, distance: 83.3
click at [360, 166] on div "Janela de atendimento Grade de atendimento Capacidade Transportadoras Veículos …" at bounding box center [288, 140] width 577 height 281
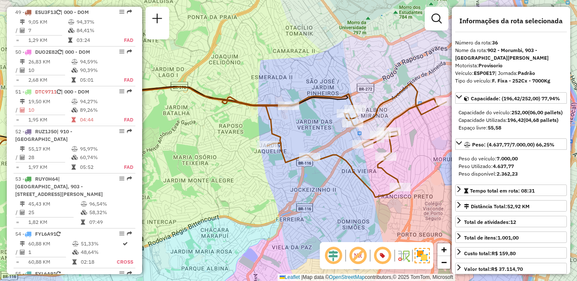
scroll to position [1504, 0]
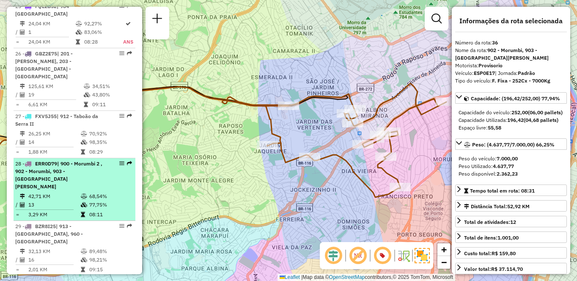
click at [82, 160] on div "28 - ERR0D79 | 900 - Morumbi 2 , 902 - [GEOGRAPHIC_DATA], 903 - [GEOGRAPHIC_DAT…" at bounding box center [60, 175] width 90 height 30
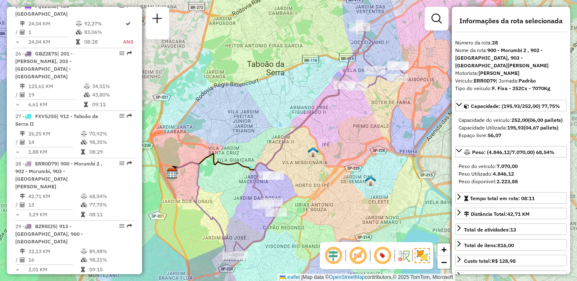
click at [240, 177] on div "Janela de atendimento Grade de atendimento Capacidade Transportadoras Veículos …" at bounding box center [288, 140] width 577 height 281
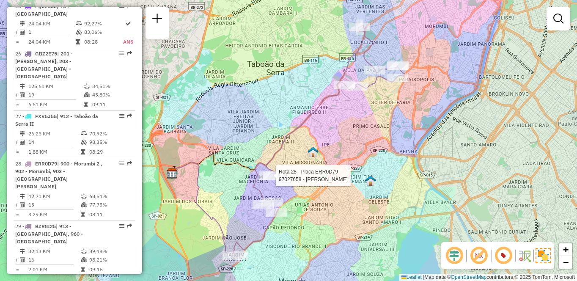
click at [309, 192] on div "Rota 28 - Placa ERR0D79 97027658 - [PERSON_NAME] de atendimento Grade de atendi…" at bounding box center [288, 140] width 577 height 281
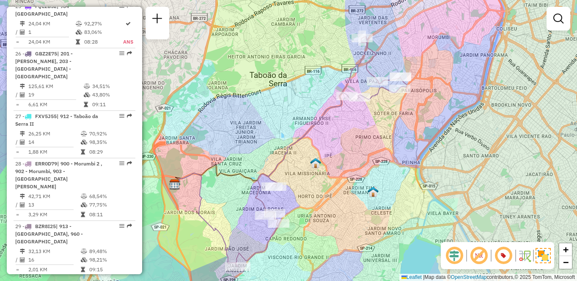
scroll to position [779, 0]
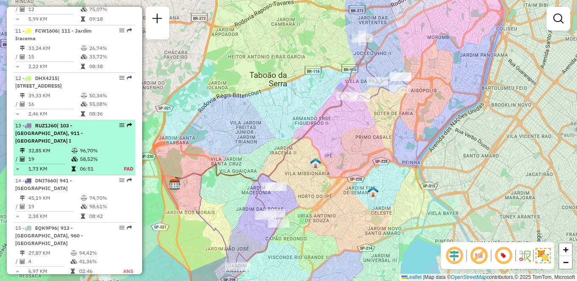
click at [73, 163] on td at bounding box center [75, 159] width 8 height 8
select select "**********"
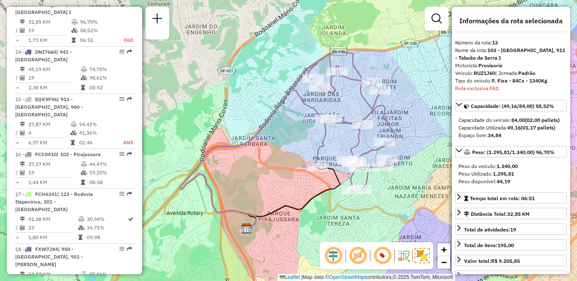
scroll to position [1811, 0]
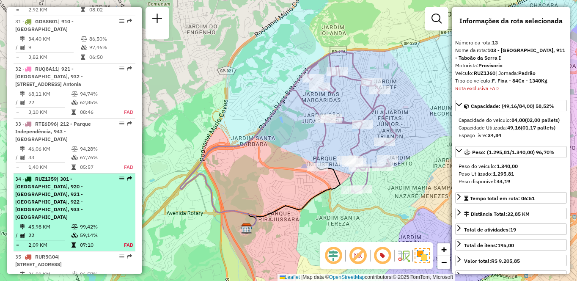
click at [97, 175] on div "34 - RUZ1J59 | 301 - [GEOGRAPHIC_DATA], 920 - [GEOGRAPHIC_DATA], 921 - [GEOGRAP…" at bounding box center [60, 198] width 90 height 46
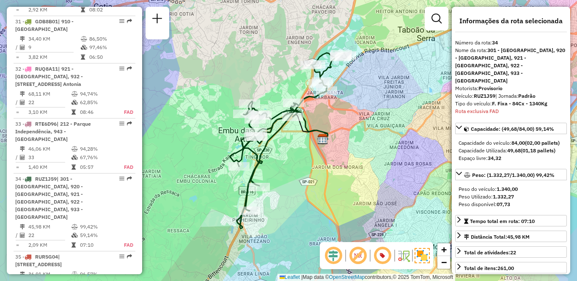
scroll to position [1940, 0]
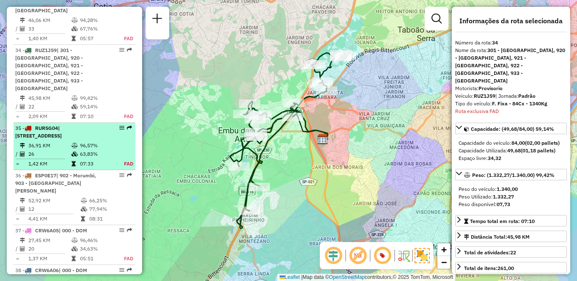
click at [57, 141] on td "36,91 KM" at bounding box center [49, 145] width 43 height 8
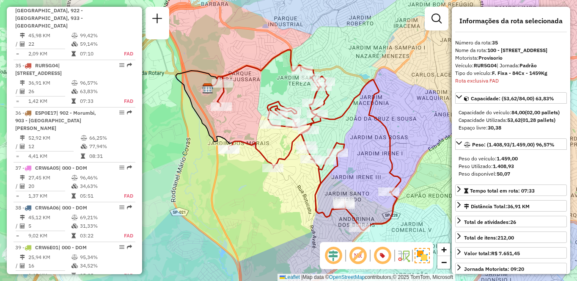
scroll to position [2572, 0]
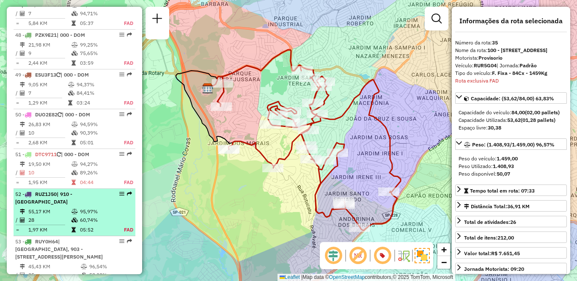
click at [85, 190] on div "52 - RUZ1J50 | 910 - [GEOGRAPHIC_DATA]" at bounding box center [60, 197] width 90 height 15
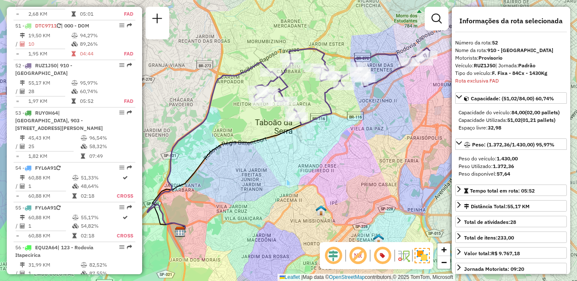
scroll to position [1701, 0]
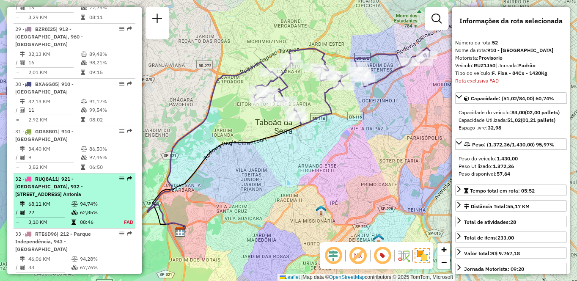
click at [57, 200] on td "68,11 KM" at bounding box center [49, 204] width 43 height 8
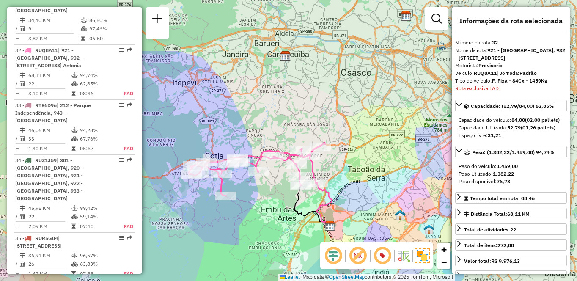
scroll to position [2620, 0]
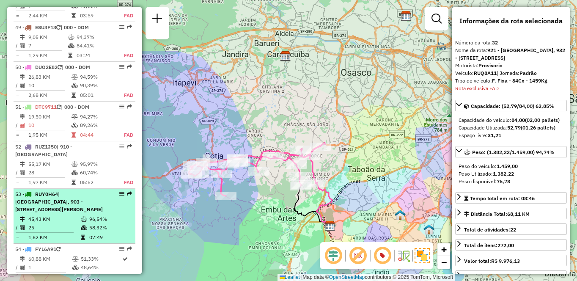
click at [79, 191] on span "| [GEOGRAPHIC_DATA], 903 - [STREET_ADDRESS][PERSON_NAME]" at bounding box center [59, 202] width 88 height 22
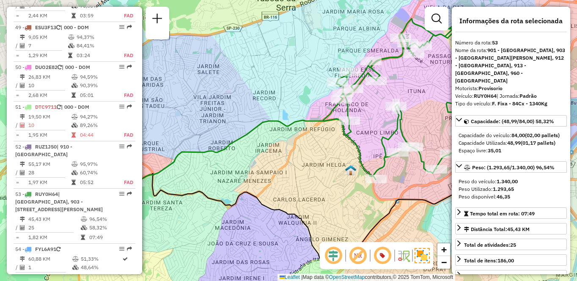
scroll to position [1756, 0]
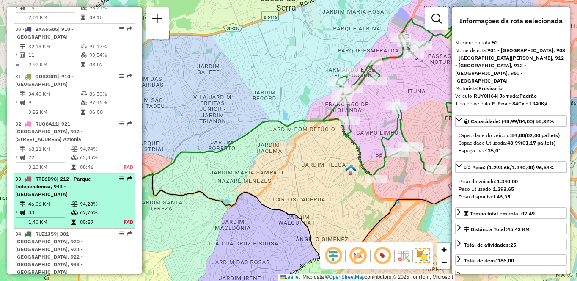
click at [66, 175] on div "33 - RTE6D96 | 212 - Parque Independência, 943 - [GEOGRAPHIC_DATA]" at bounding box center [60, 186] width 90 height 23
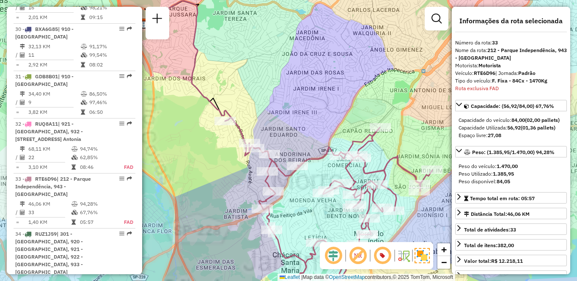
scroll to position [1885, 0]
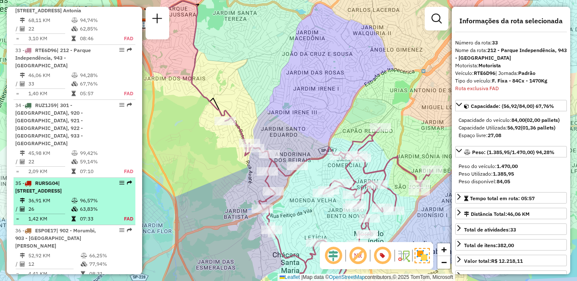
click at [103, 179] on div "35 - RUR5G04 | 100 - [GEOGRAPHIC_DATA], 101 - [GEOGRAPHIC_DATA], 102 - [GEOGRAP…" at bounding box center [74, 186] width 118 height 15
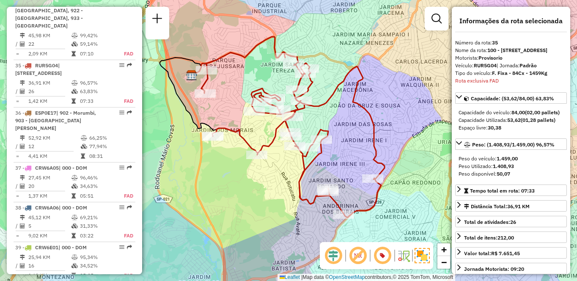
scroll to position [1811, 0]
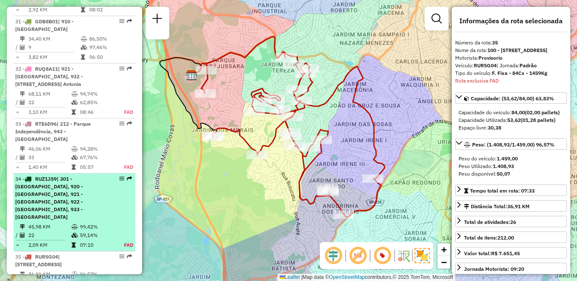
click at [70, 175] on span "| 301 - [GEOGRAPHIC_DATA], 920 - [GEOGRAPHIC_DATA], 921 - [GEOGRAPHIC_DATA], 92…" at bounding box center [49, 197] width 68 height 44
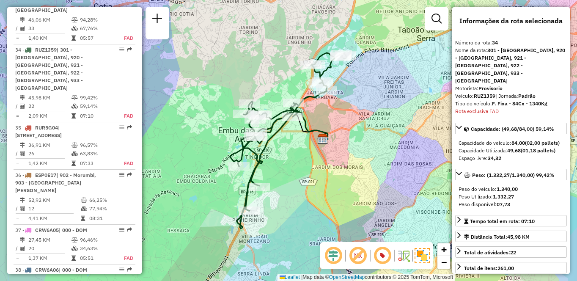
scroll to position [637, 0]
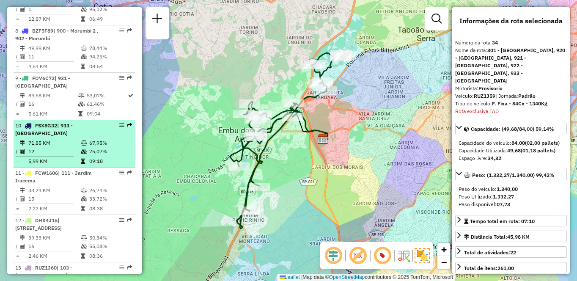
click at [46, 147] on td "71,85 KM" at bounding box center [54, 143] width 52 height 8
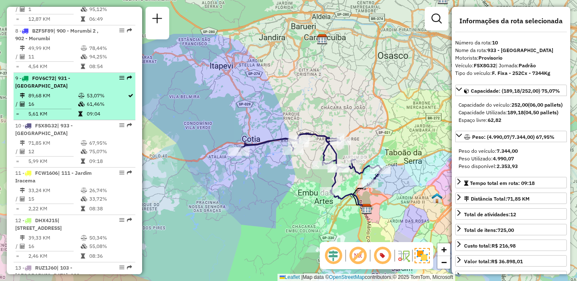
click at [60, 100] on td "89,68 KM" at bounding box center [53, 95] width 50 height 8
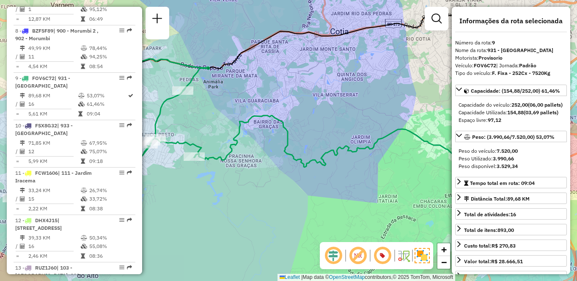
click at [262, 192] on div "Janela de atendimento Grade de atendimento Capacidade Transportadoras Veículos …" at bounding box center [288, 140] width 577 height 281
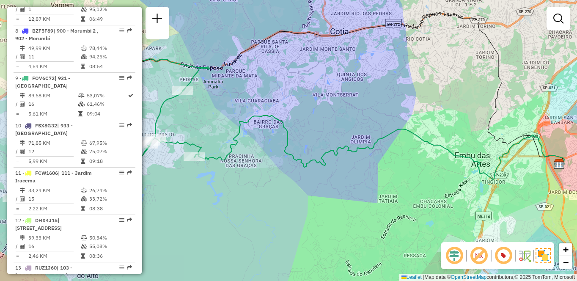
scroll to position [1315, 0]
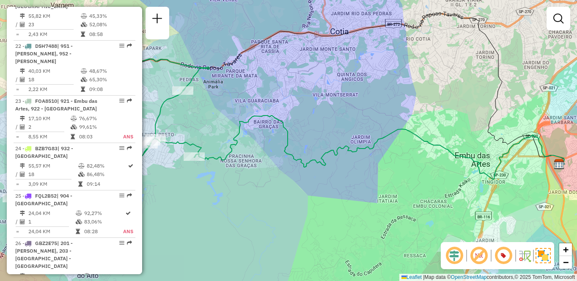
click at [44, 170] on td "18" at bounding box center [53, 174] width 50 height 8
select select "**********"
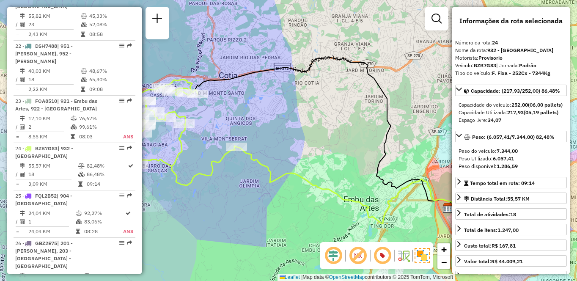
scroll to position [1811, 0]
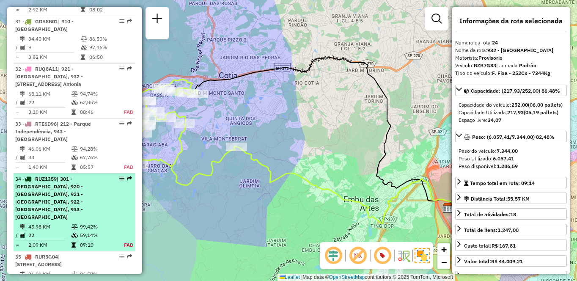
click at [68, 175] on div "34 - RUZ1J59 | 301 - [GEOGRAPHIC_DATA], 920 - [GEOGRAPHIC_DATA], 921 - [GEOGRAP…" at bounding box center [60, 198] width 90 height 46
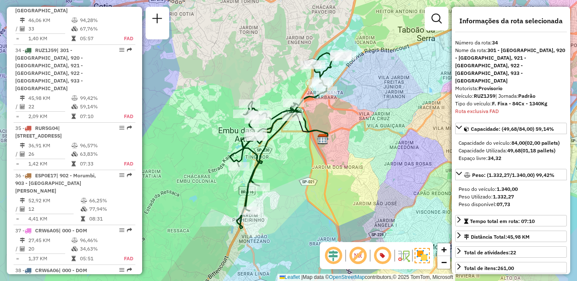
scroll to position [1559, 0]
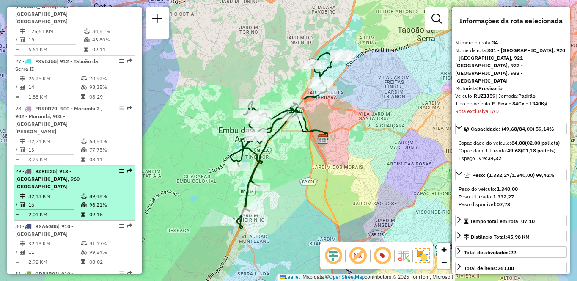
click at [64, 200] on td "16" at bounding box center [54, 204] width 52 height 8
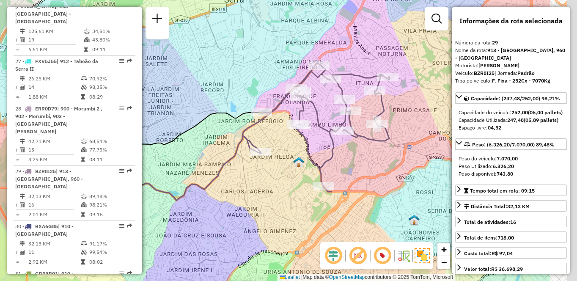
drag, startPoint x: 337, startPoint y: 168, endPoint x: 233, endPoint y: 159, distance: 104.8
click at [233, 159] on div "Janela de atendimento Grade de atendimento Capacidade Transportadoras Veículos …" at bounding box center [288, 140] width 577 height 281
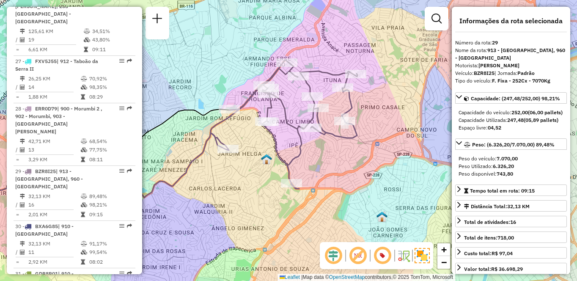
scroll to position [1023, 0]
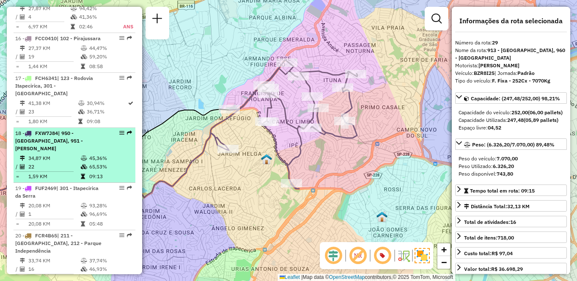
click at [43, 149] on span "| 950 - [GEOGRAPHIC_DATA], 951 - [PERSON_NAME]" at bounding box center [49, 141] width 68 height 22
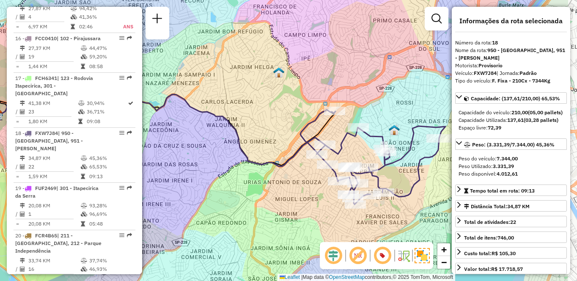
drag, startPoint x: 394, startPoint y: 192, endPoint x: 318, endPoint y: 192, distance: 76.1
click at [318, 192] on div "Janela de atendimento Grade de atendimento Capacidade Transportadoras Veículos …" at bounding box center [288, 140] width 577 height 281
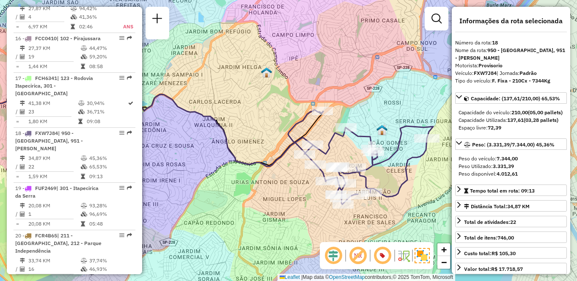
drag, startPoint x: 395, startPoint y: 181, endPoint x: 361, endPoint y: 175, distance: 33.9
click at [361, 175] on div "Janela de atendimento Grade de atendimento Capacidade Transportadoras Veículos …" at bounding box center [288, 140] width 577 height 281
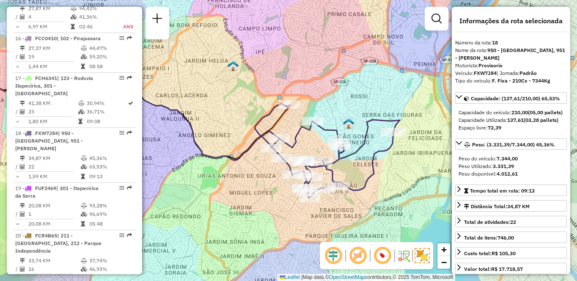
scroll to position [1559, 0]
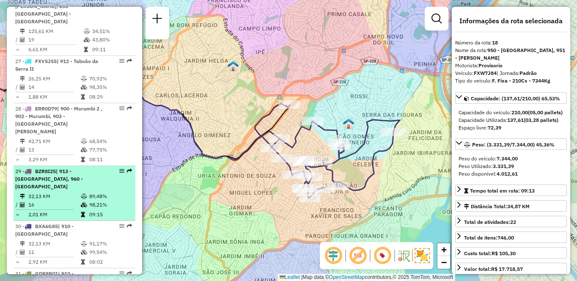
click at [60, 200] on td "16" at bounding box center [54, 204] width 52 height 8
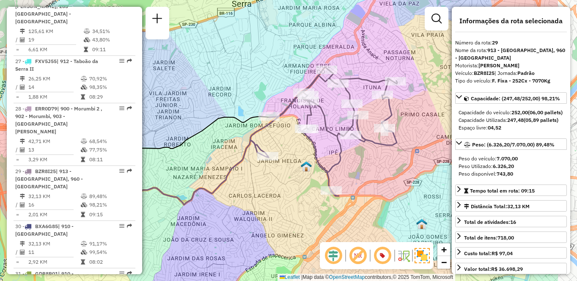
drag, startPoint x: 395, startPoint y: 143, endPoint x: 340, endPoint y: 143, distance: 55.4
click at [340, 143] on icon at bounding box center [323, 131] width 147 height 129
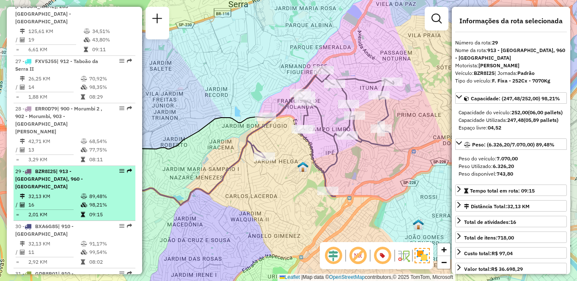
click at [36, 192] on td "32,13 KM" at bounding box center [54, 196] width 52 height 8
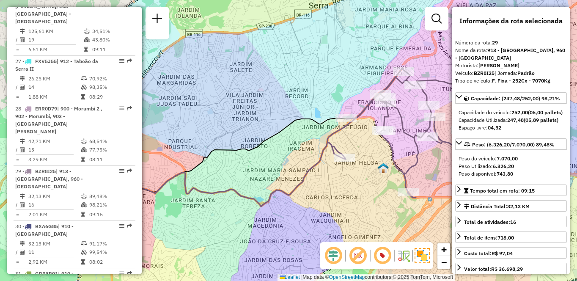
scroll to position [1023, 0]
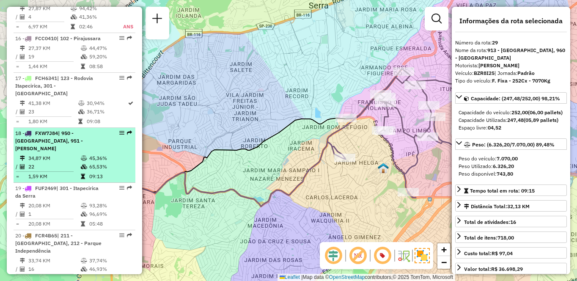
click at [73, 147] on span "| 950 - [GEOGRAPHIC_DATA], 951 - [PERSON_NAME]" at bounding box center [49, 141] width 68 height 22
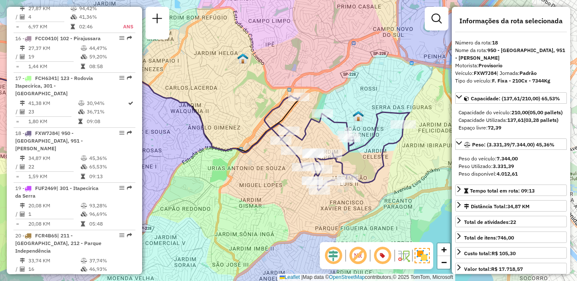
drag, startPoint x: 391, startPoint y: 181, endPoint x: 287, endPoint y: 166, distance: 104.6
click at [287, 166] on div "Janela de atendimento Grade de atendimento Capacidade Transportadoras Veículos …" at bounding box center [288, 140] width 577 height 281
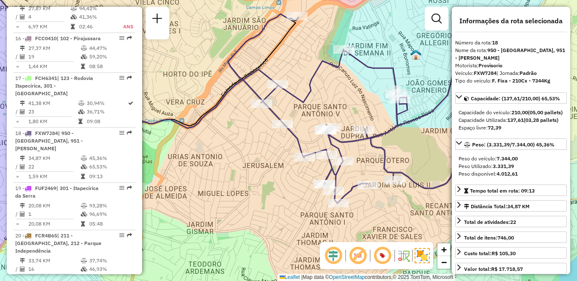
click at [415, 42] on div "Janela de atendimento Grade de atendimento Capacidade Transportadoras Veículos …" at bounding box center [288, 140] width 577 height 281
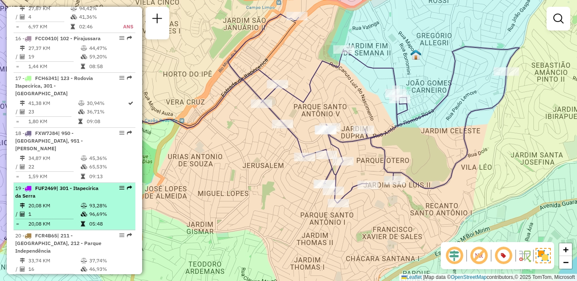
click at [67, 206] on td "20,08 KM" at bounding box center [54, 205] width 52 height 8
select select "**********"
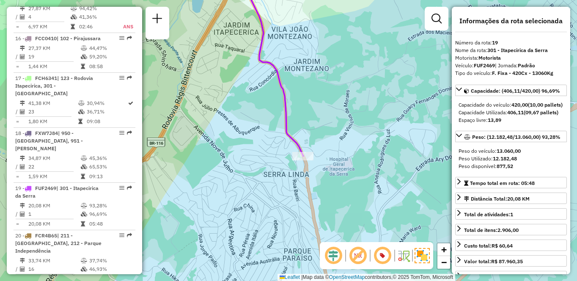
scroll to position [1268, 0]
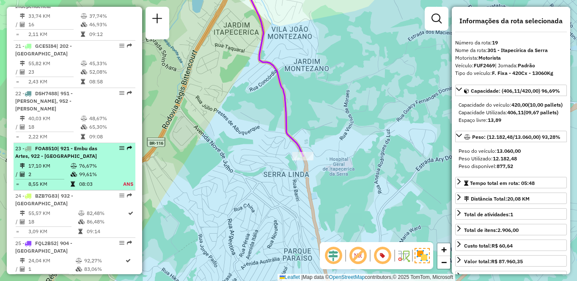
click at [68, 148] on span "| 921 - Embu das Artes, 922 - [GEOGRAPHIC_DATA]" at bounding box center [56, 152] width 82 height 14
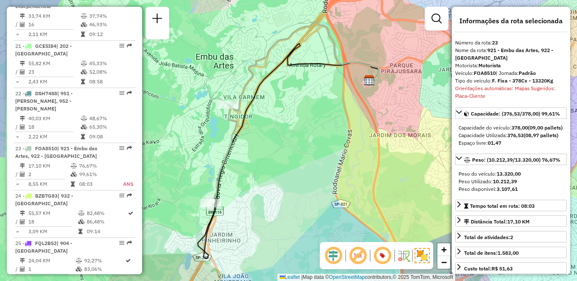
scroll to position [1023, 0]
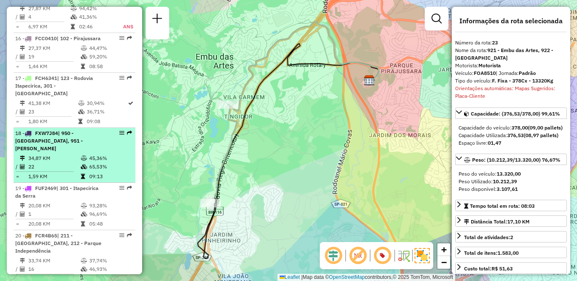
click at [76, 160] on td "34,87 KM" at bounding box center [54, 158] width 52 height 8
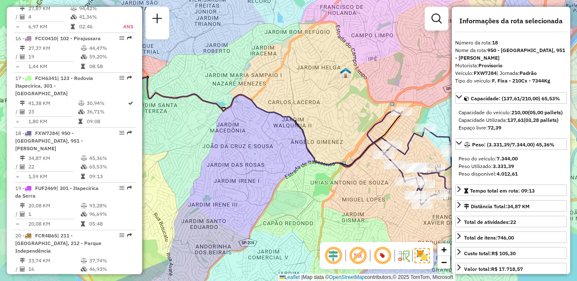
drag, startPoint x: 353, startPoint y: 187, endPoint x: 305, endPoint y: 193, distance: 48.1
click at [305, 193] on div "Janela de atendimento Grade de atendimento Capacidade Transportadoras Veículos …" at bounding box center [288, 140] width 577 height 281
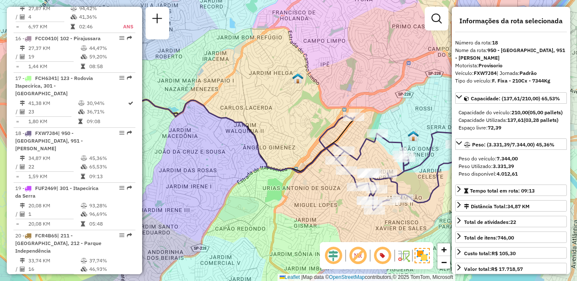
scroll to position [1559, 0]
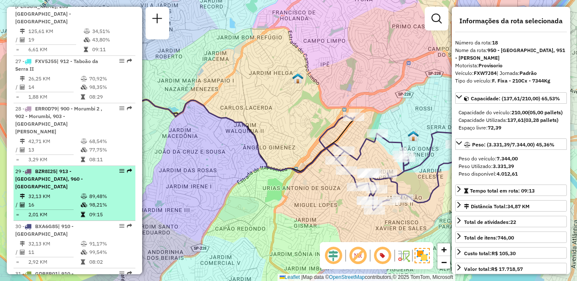
click at [107, 192] on td "89,48%" at bounding box center [110, 196] width 43 height 8
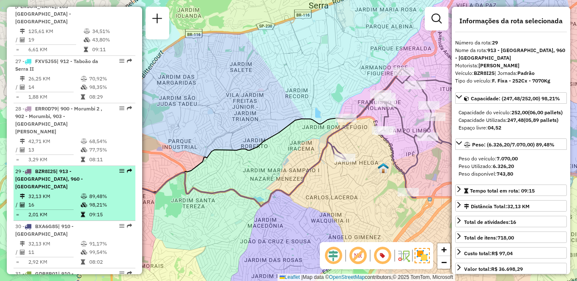
click at [70, 167] on div "29 - BZR8I25 | 913 - [GEOGRAPHIC_DATA], 960 - [GEOGRAPHIC_DATA]" at bounding box center [60, 178] width 90 height 23
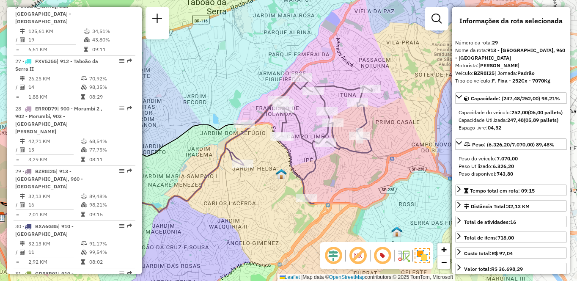
drag, startPoint x: 414, startPoint y: 172, endPoint x: 312, endPoint y: 178, distance: 102.1
click at [312, 178] on div "Janela de atendimento Grade de atendimento Capacidade Transportadoras Veículos …" at bounding box center [288, 140] width 577 height 281
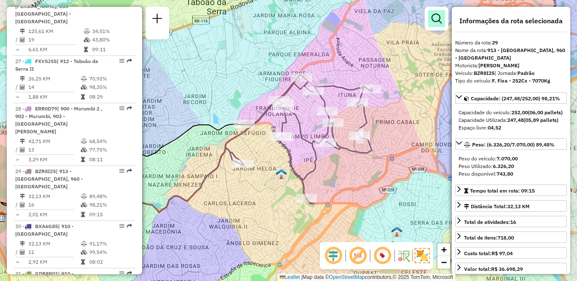
scroll to position [1220, 0]
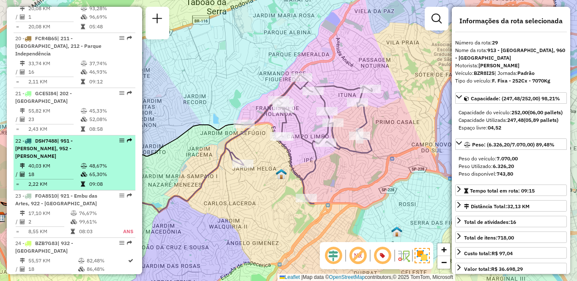
click at [68, 162] on td "40,03 KM" at bounding box center [54, 166] width 52 height 8
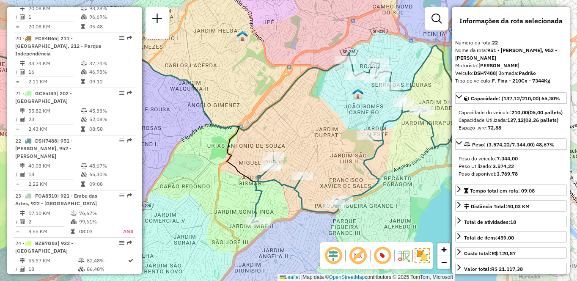
drag, startPoint x: 391, startPoint y: 163, endPoint x: 307, endPoint y: 153, distance: 85.1
click at [307, 153] on div "Janela de atendimento Grade de atendimento Capacidade Transportadoras Veículos …" at bounding box center [288, 140] width 577 height 281
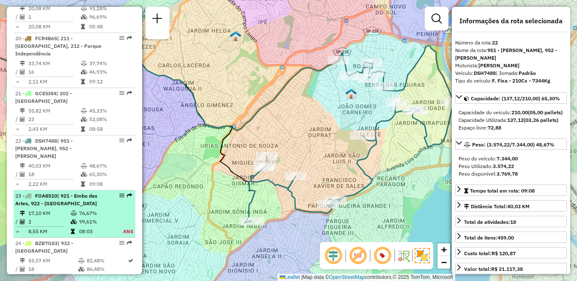
click at [30, 209] on td "17,10 KM" at bounding box center [49, 213] width 42 height 8
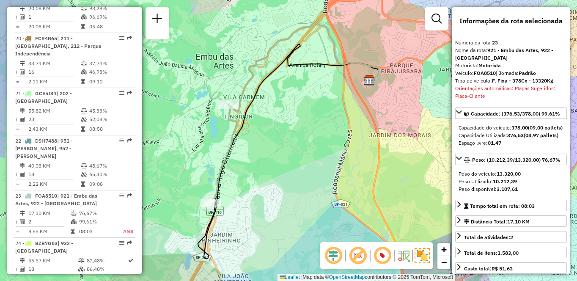
scroll to position [1023, 0]
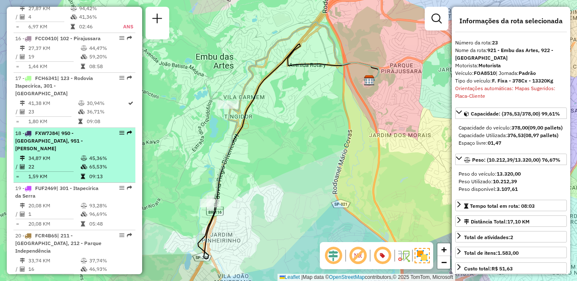
click at [81, 158] on icon at bounding box center [84, 158] width 6 height 5
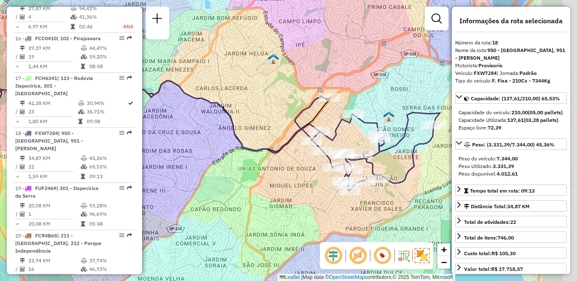
drag, startPoint x: 308, startPoint y: 179, endPoint x: 271, endPoint y: 174, distance: 37.1
click at [271, 174] on div "Janela de atendimento Grade de atendimento Capacidade Transportadoras Veículos …" at bounding box center [288, 140] width 577 height 281
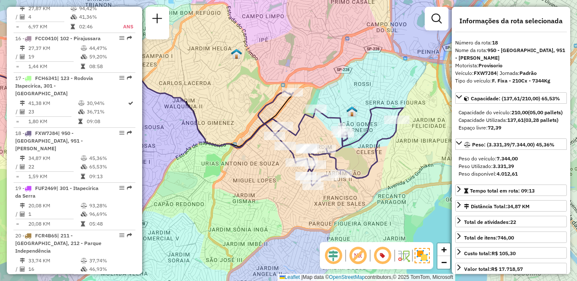
scroll to position [218, 0]
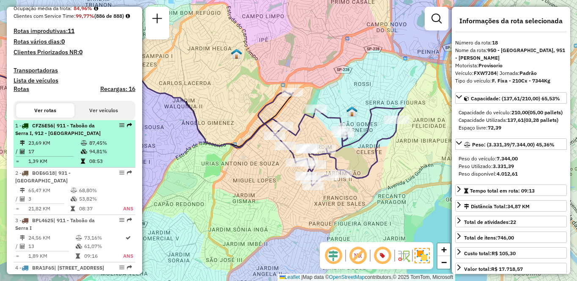
click at [61, 153] on li "1 - CFZ6E56 | 911 - [GEOGRAPHIC_DATA], 912 - [GEOGRAPHIC_DATA] 23,69 KM 87,45% …" at bounding box center [75, 143] width 122 height 47
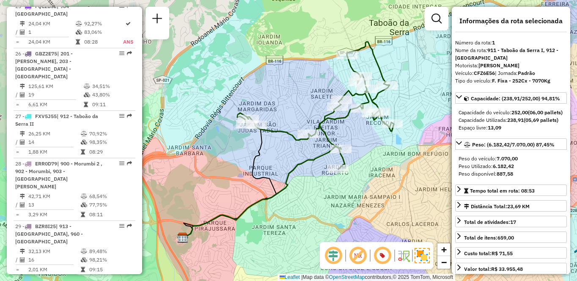
scroll to position [1023, 0]
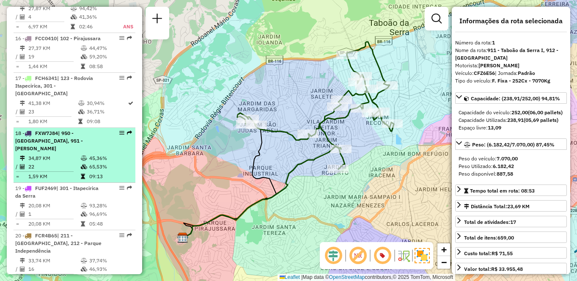
click at [83, 153] on li "18 - FXW7J84 | 950 - [GEOGRAPHIC_DATA], 951 - Giovane Gronchi 34,87 KM 45,36% /…" at bounding box center [75, 155] width 122 height 55
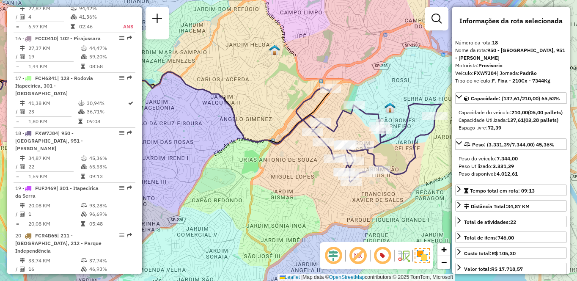
scroll to position [1220, 0]
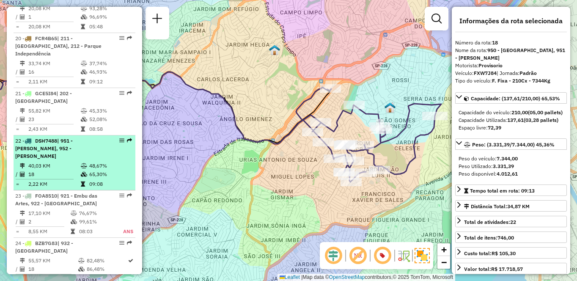
click at [56, 162] on td "40,03 KM" at bounding box center [54, 166] width 52 height 8
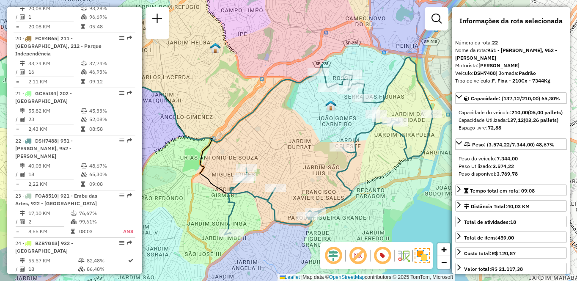
drag, startPoint x: 382, startPoint y: 175, endPoint x: 272, endPoint y: 179, distance: 110.4
click at [273, 178] on div "Janela de atendimento Grade de atendimento Capacidade Transportadoras Veículos …" at bounding box center [288, 140] width 577 height 281
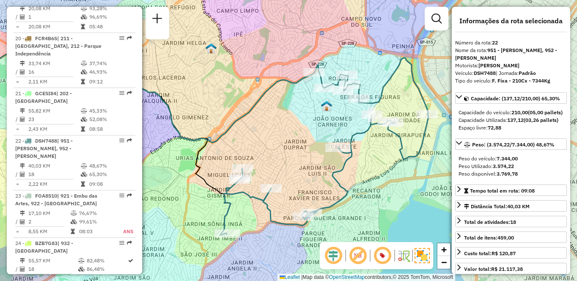
scroll to position [1410, 0]
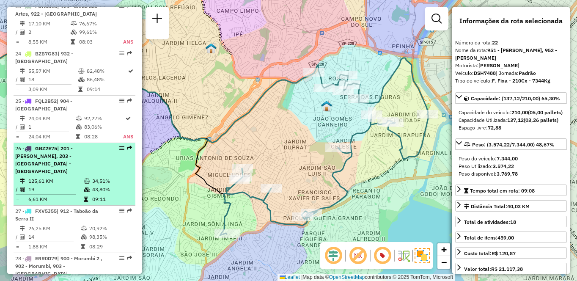
click at [75, 177] on td "125,61 KM" at bounding box center [55, 181] width 55 height 8
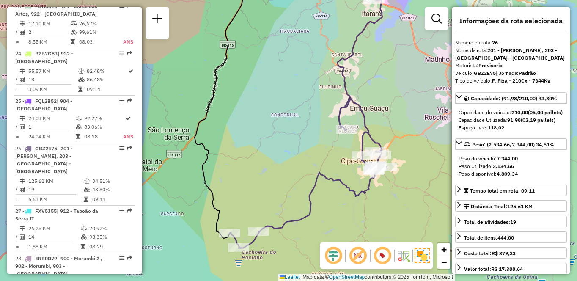
drag, startPoint x: 283, startPoint y: 191, endPoint x: 306, endPoint y: 126, distance: 68.3
click at [306, 126] on div "Janela de atendimento Grade de atendimento Capacidade Transportadoras Veículos …" at bounding box center [288, 140] width 577 height 281
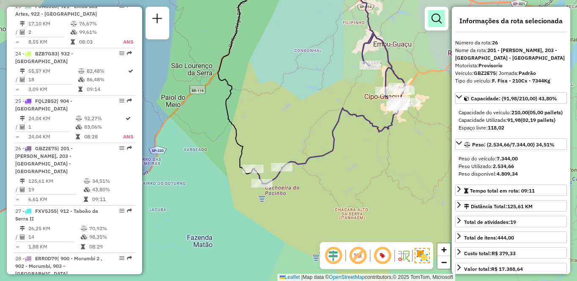
scroll to position [3772, 0]
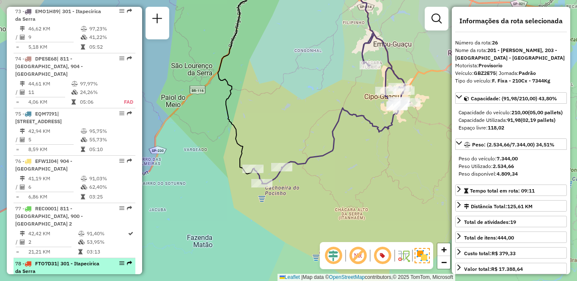
click at [52, 277] on td "20,08 KM" at bounding box center [54, 281] width 52 height 8
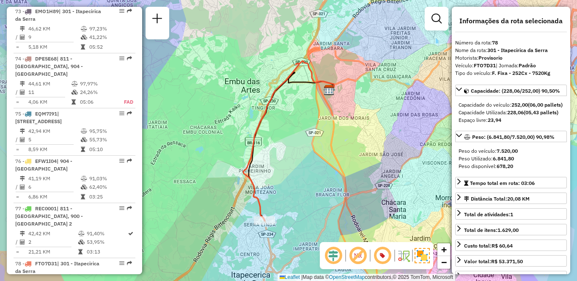
scroll to position [495, 0]
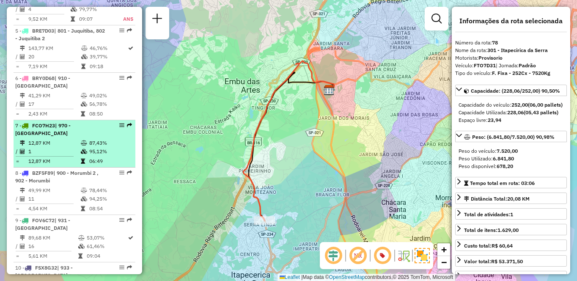
click at [69, 147] on td "12,87 KM" at bounding box center [54, 143] width 52 height 8
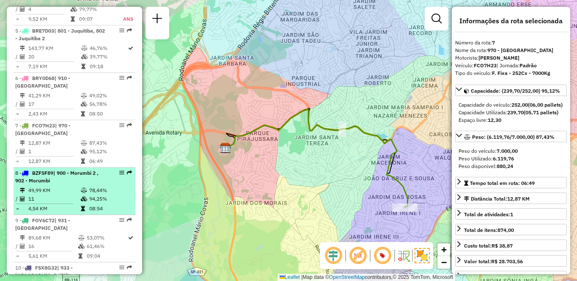
click at [46, 203] on td "11" at bounding box center [54, 198] width 52 height 8
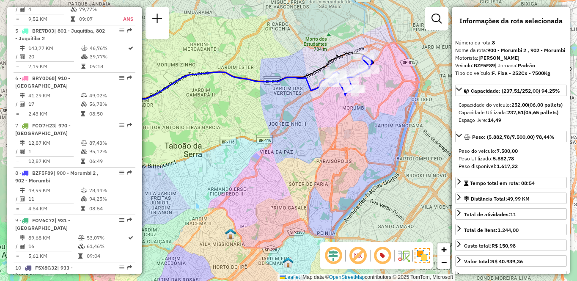
drag, startPoint x: 353, startPoint y: 135, endPoint x: 255, endPoint y: 159, distance: 101.4
click at [256, 157] on div "Janela de atendimento Grade de atendimento Capacidade Transportadoras Veículos …" at bounding box center [288, 140] width 577 height 281
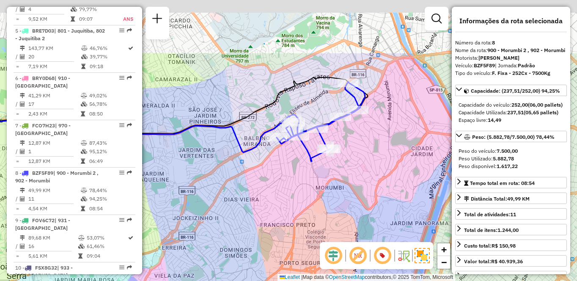
drag, startPoint x: 312, startPoint y: 102, endPoint x: 319, endPoint y: 197, distance: 94.5
click at [319, 197] on div "Janela de atendimento Grade de atendimento Capacidade Transportadoras Veículos …" at bounding box center [288, 140] width 577 height 281
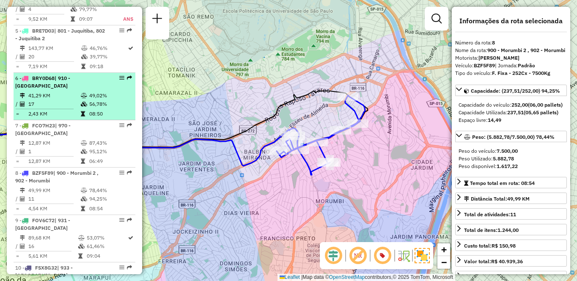
click at [91, 108] on td "56,78%" at bounding box center [110, 104] width 43 height 8
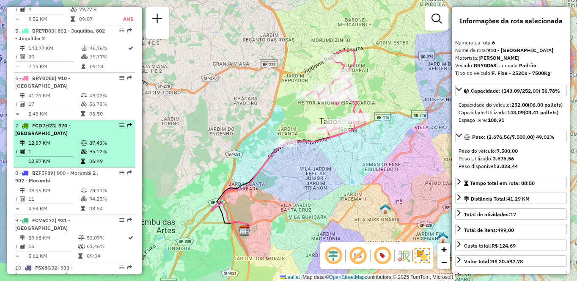
click at [61, 156] on td "1" at bounding box center [54, 151] width 52 height 8
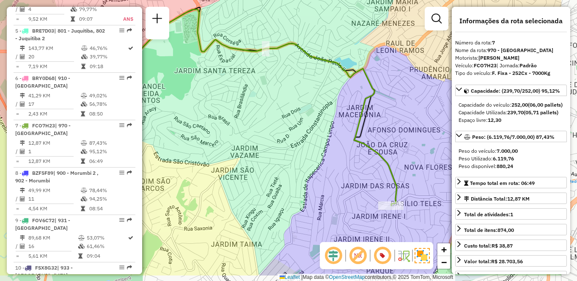
drag, startPoint x: 388, startPoint y: 176, endPoint x: 282, endPoint y: 130, distance: 115.5
click at [282, 130] on div "Janela de atendimento Grade de atendimento Capacidade Transportadoras Veículos …" at bounding box center [288, 140] width 577 height 281
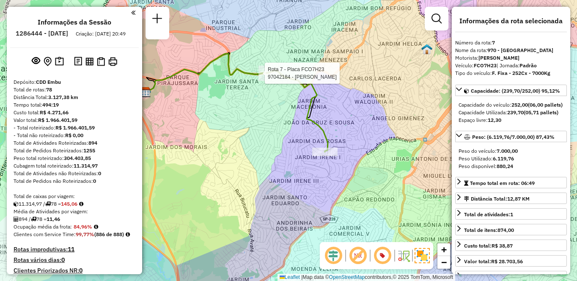
select select "**********"
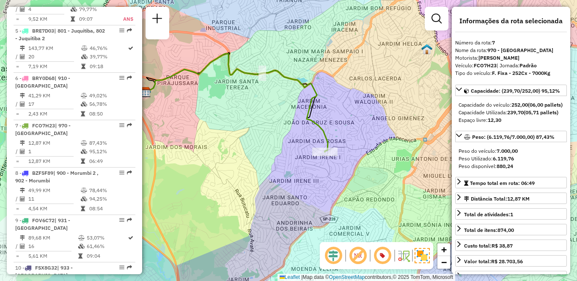
click at [270, 184] on div "Janela de atendimento Grade de atendimento Capacidade Transportadoras Veículos …" at bounding box center [288, 140] width 577 height 281
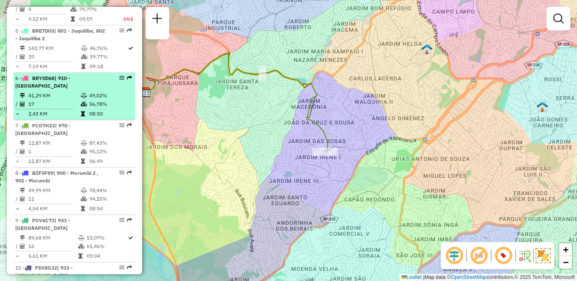
click at [67, 108] on td "17" at bounding box center [54, 104] width 52 height 8
select select "**********"
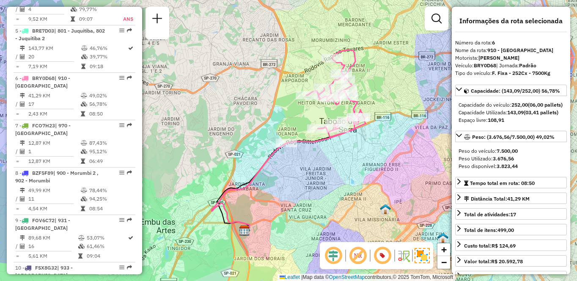
scroll to position [684, 0]
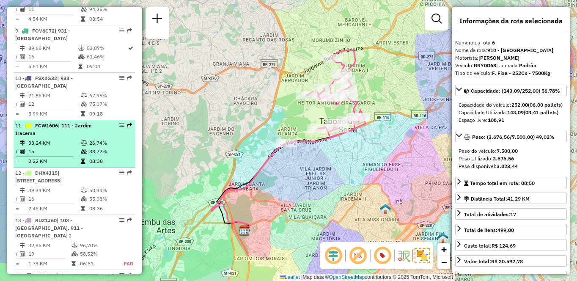
click at [68, 156] on td "15" at bounding box center [54, 151] width 52 height 8
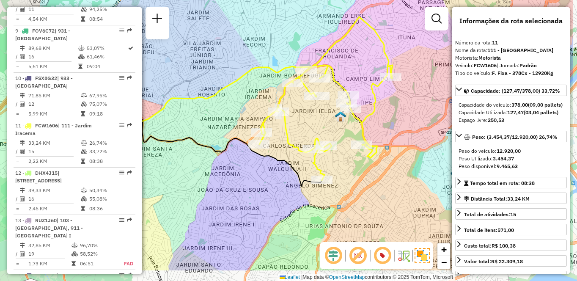
drag, startPoint x: 387, startPoint y: 166, endPoint x: 340, endPoint y: 136, distance: 55.8
click at [340, 136] on div "Janela de atendimento Grade de atendimento Capacidade Transportadoras Veículos …" at bounding box center [288, 140] width 577 height 281
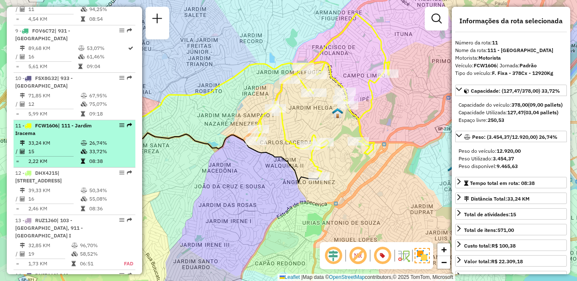
click at [96, 137] on div "11 - FCW1606 | 111 - Jardim Iracema" at bounding box center [60, 129] width 90 height 15
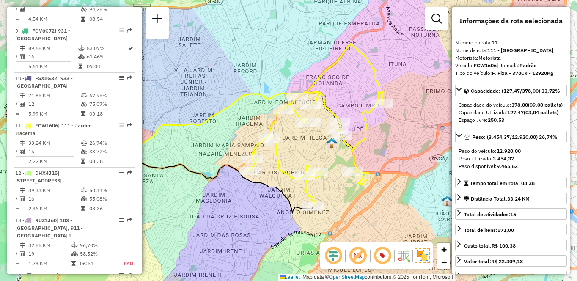
drag, startPoint x: 388, startPoint y: 159, endPoint x: 301, endPoint y: 142, distance: 88.3
click at [301, 142] on div "Rota 11 - Placa FCW1606 97085615 - GILSON FERREIRA DE M Janela de atendimento G…" at bounding box center [288, 140] width 577 height 281
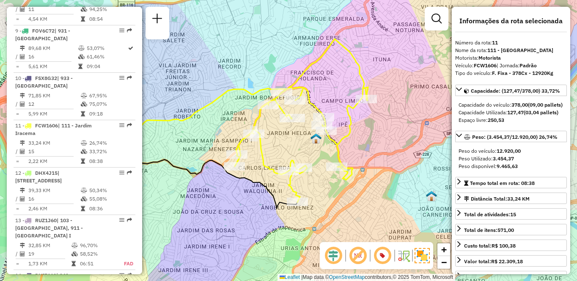
scroll to position [1457, 0]
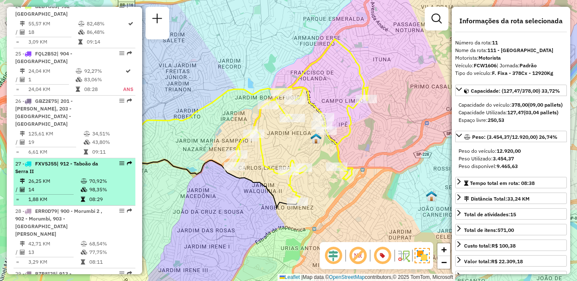
click at [58, 177] on td "26,25 KM" at bounding box center [54, 181] width 52 height 8
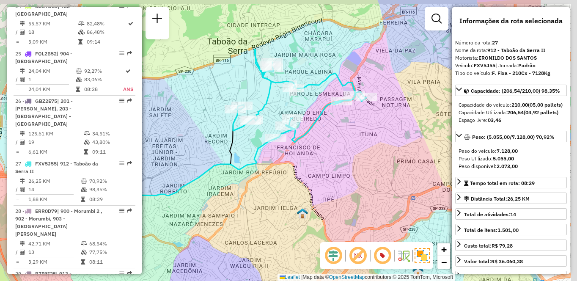
drag, startPoint x: 420, startPoint y: 120, endPoint x: 320, endPoint y: 135, distance: 101.3
click at [320, 135] on div "Janela de atendimento Grade de atendimento Capacidade Transportadoras Veículos …" at bounding box center [288, 140] width 577 height 281
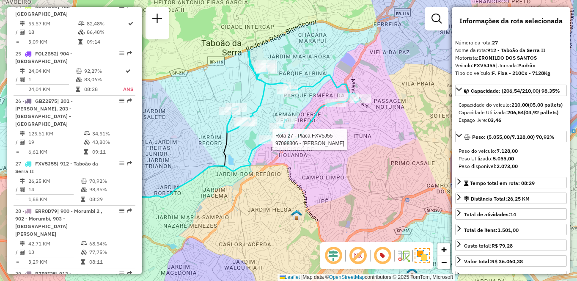
click at [365, 214] on div "Rota 27 - Placa FXV5J55 97098306 - MARCOS PRATES ALVES Janela de atendimento Gr…" at bounding box center [288, 140] width 577 height 281
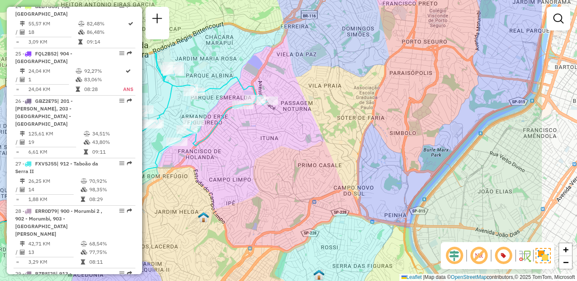
drag, startPoint x: 405, startPoint y: 172, endPoint x: 292, endPoint y: 176, distance: 112.6
click at [292, 176] on div "Janela de atendimento Grade de atendimento Capacidade Transportadoras Veículos …" at bounding box center [288, 140] width 577 height 281
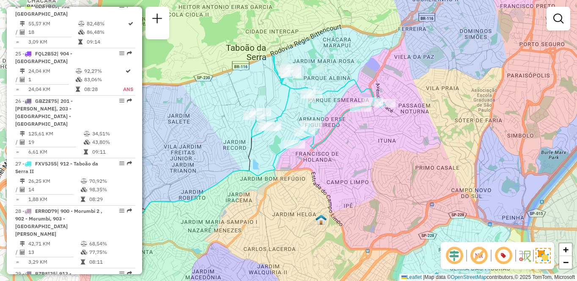
drag, startPoint x: 284, startPoint y: 181, endPoint x: 423, endPoint y: 181, distance: 139.1
click at [423, 181] on div "Janela de atendimento Grade de atendimento Capacidade Transportadoras Veículos …" at bounding box center [288, 140] width 577 height 281
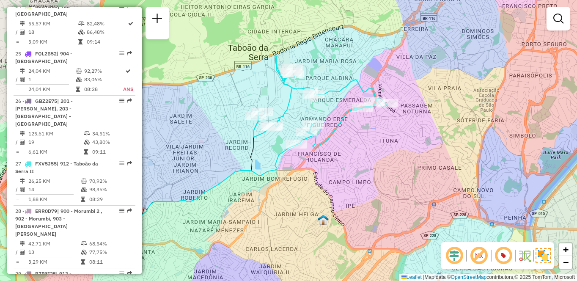
scroll to position [1071, 0]
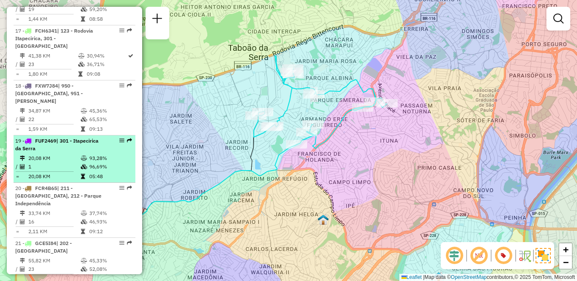
click at [44, 161] on td "20,08 KM" at bounding box center [54, 158] width 52 height 8
select select "**********"
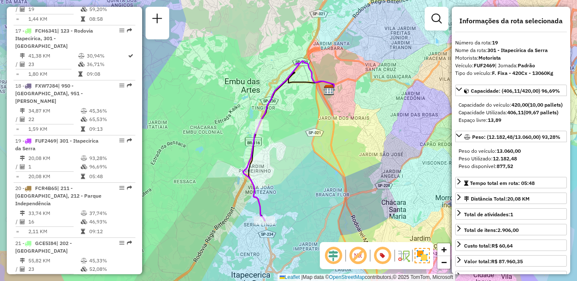
scroll to position [3772, 0]
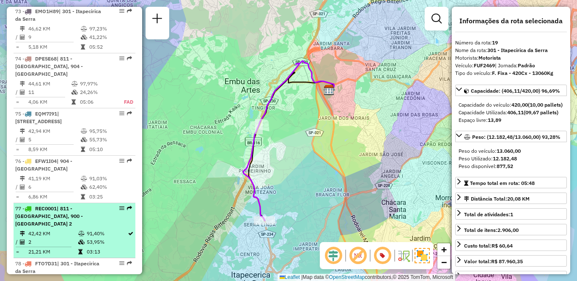
click at [52, 238] on td "2" at bounding box center [53, 242] width 50 height 8
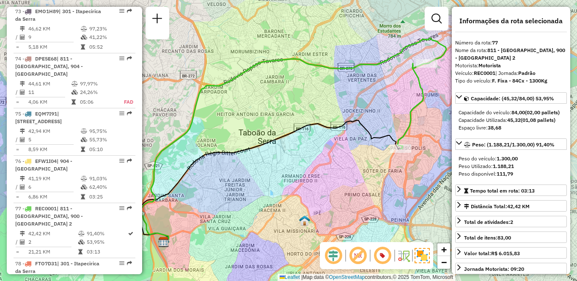
scroll to position [1756, 0]
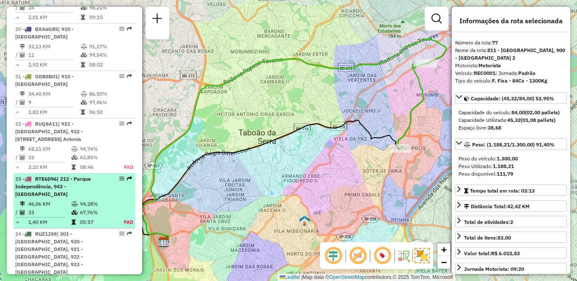
click at [55, 175] on span "| 212 - Parque Independência, 943 - [GEOGRAPHIC_DATA]" at bounding box center [53, 186] width 76 height 22
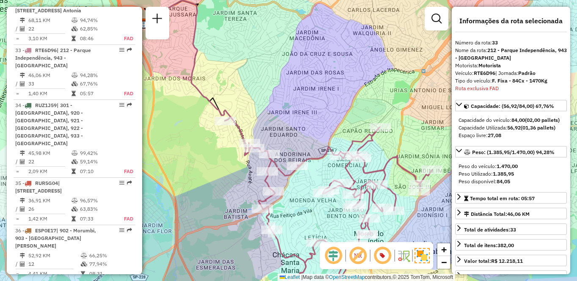
scroll to position [2620, 0]
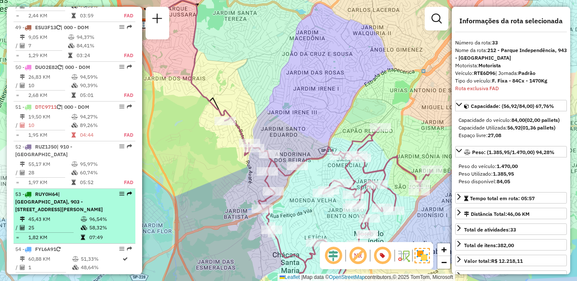
click at [76, 191] on span "| [GEOGRAPHIC_DATA], 903 - [STREET_ADDRESS][PERSON_NAME]" at bounding box center [59, 202] width 88 height 22
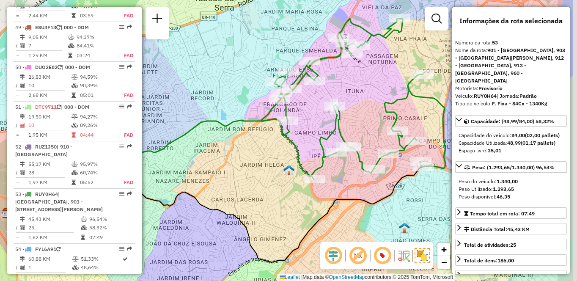
drag, startPoint x: 342, startPoint y: 131, endPoint x: 315, endPoint y: 131, distance: 27.5
click at [317, 131] on icon at bounding box center [353, 99] width 184 height 161
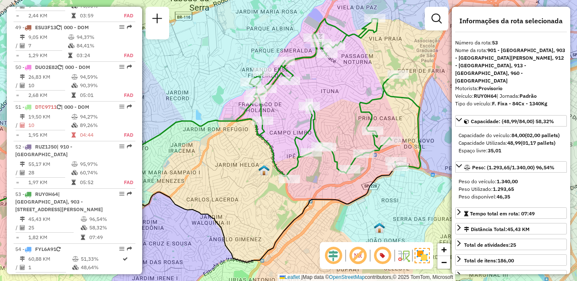
scroll to position [1811, 0]
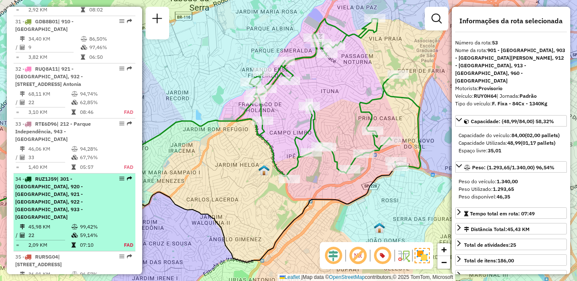
click at [53, 175] on span "| 301 - [GEOGRAPHIC_DATA], 920 - [GEOGRAPHIC_DATA], 921 - [GEOGRAPHIC_DATA], 92…" at bounding box center [49, 197] width 68 height 44
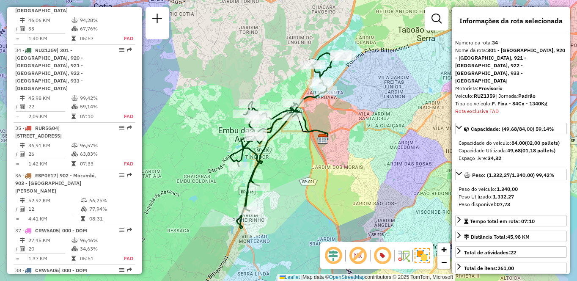
scroll to position [1701, 0]
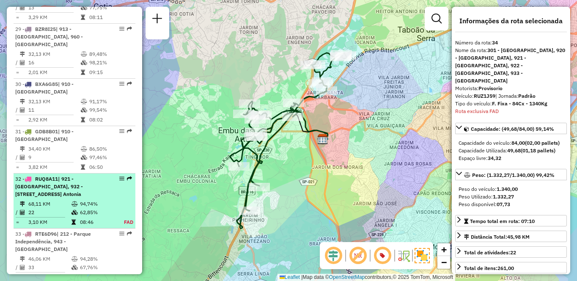
click at [56, 175] on span "| 921 - [GEOGRAPHIC_DATA], 932 - [STREET_ADDRESS] Antonia" at bounding box center [49, 186] width 68 height 22
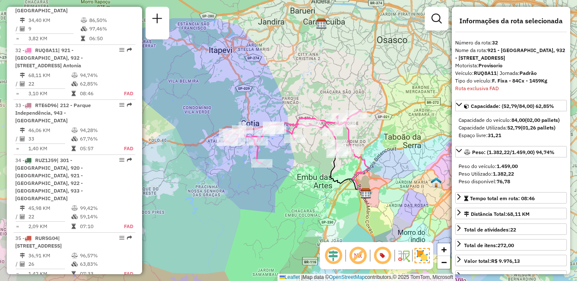
scroll to position [921, 0]
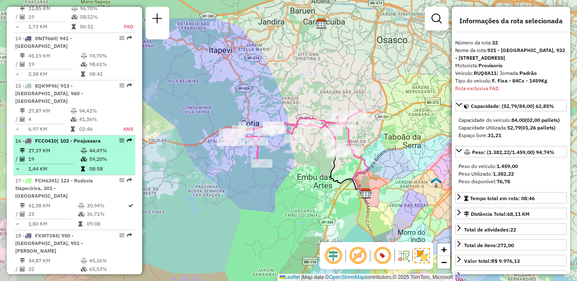
click at [85, 153] on icon at bounding box center [84, 150] width 6 height 5
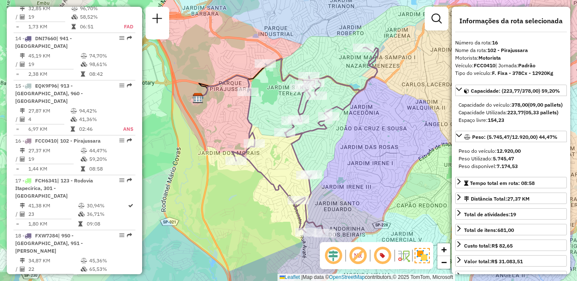
scroll to position [218, 0]
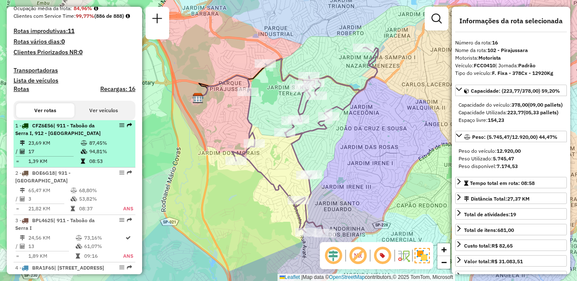
click at [84, 137] on div "1 - CFZ6E56 | 911 - Taboão da Serra I, 912 - Taboão da Serra II" at bounding box center [60, 129] width 90 height 15
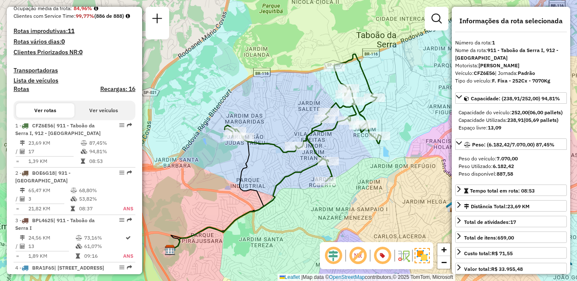
drag, startPoint x: 388, startPoint y: 143, endPoint x: 368, endPoint y: 164, distance: 29.0
click at [368, 164] on div "Janela de atendimento Grade de atendimento Capacidade Transportadoras Veículos …" at bounding box center [288, 140] width 577 height 281
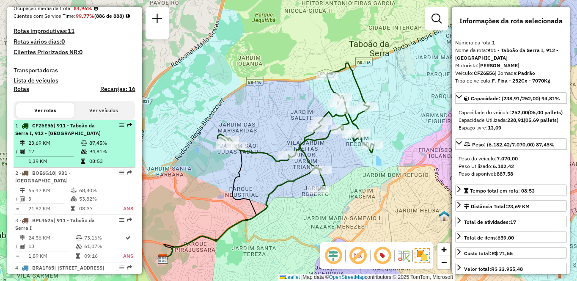
click at [60, 136] on span "| 911 - Taboão da Serra I, 912 - [GEOGRAPHIC_DATA]" at bounding box center [57, 129] width 85 height 14
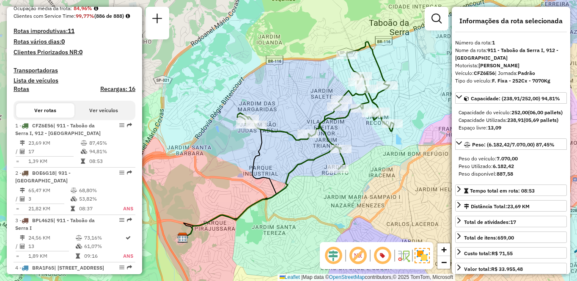
scroll to position [455, 0]
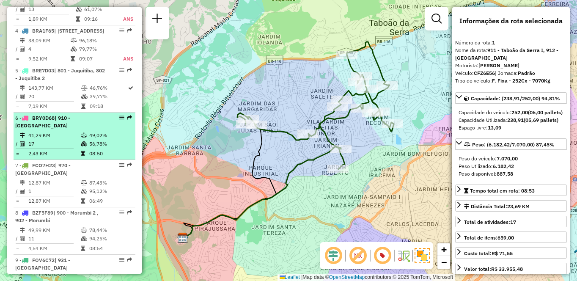
click at [75, 140] on td "41,29 KM" at bounding box center [54, 135] width 52 height 8
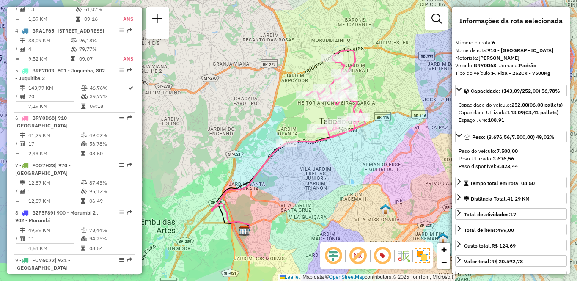
scroll to position [1220, 0]
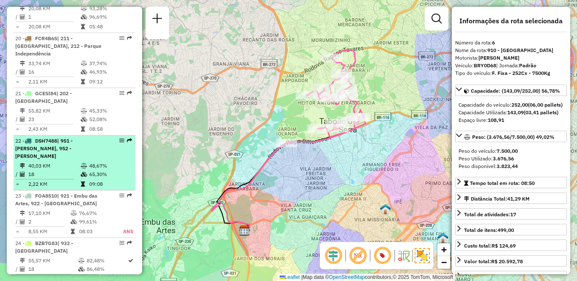
click at [57, 170] on td "18" at bounding box center [54, 174] width 52 height 8
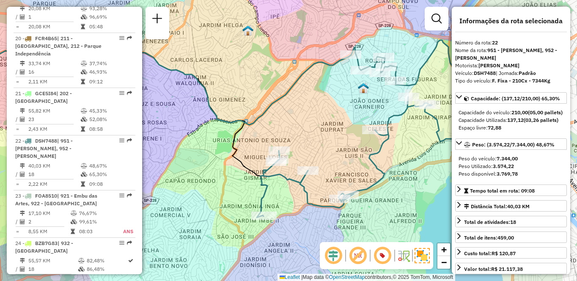
drag, startPoint x: 371, startPoint y: 143, endPoint x: 318, endPoint y: 113, distance: 60.6
click at [330, 133] on div "Janela de atendimento Grade de atendimento Capacidade Transportadoras Veículos …" at bounding box center [288, 140] width 577 height 281
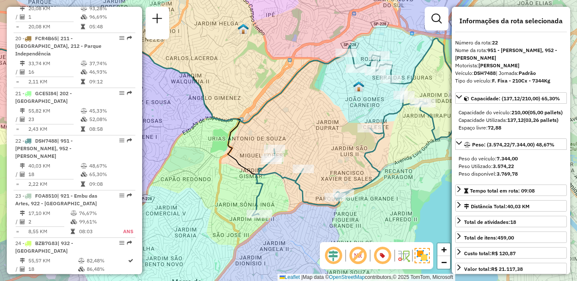
scroll to position [1559, 0]
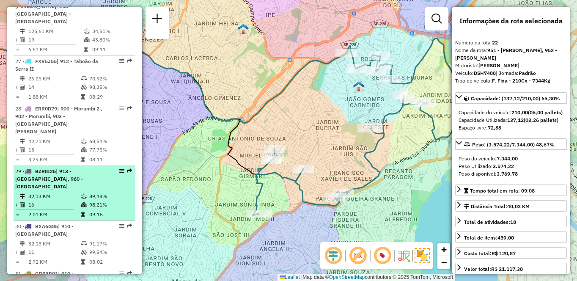
click at [57, 210] on td "2,01 KM" at bounding box center [54, 214] width 52 height 8
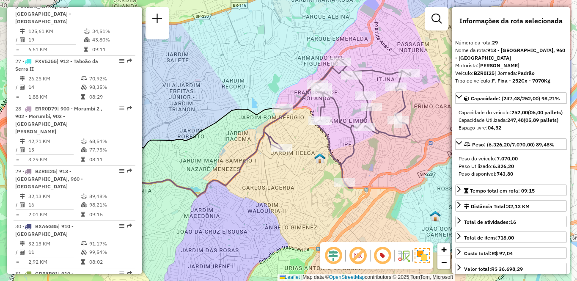
drag, startPoint x: 361, startPoint y: 190, endPoint x: 293, endPoint y: 179, distance: 69.0
click at [293, 179] on div "Janela de atendimento Grade de atendimento Capacidade Transportadoras Veículos …" at bounding box center [288, 140] width 577 height 281
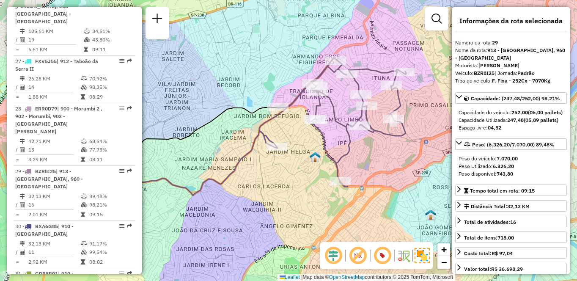
scroll to position [684, 0]
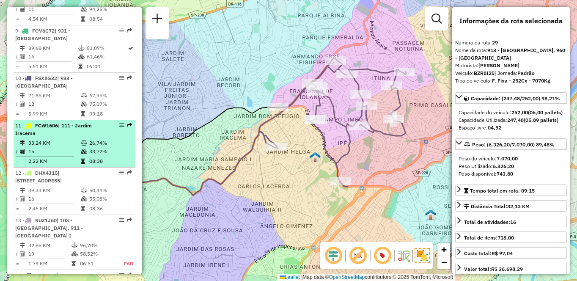
click at [60, 153] on li "11 - FCW1606 | 111 - Jardim Iracema 33,24 KM 26,74% / 15 33,72% = 2,22 KM 08:38" at bounding box center [75, 143] width 122 height 47
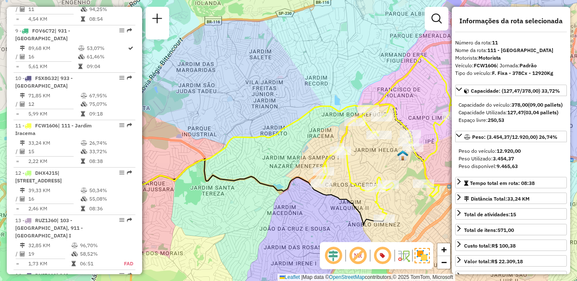
scroll to position [1457, 0]
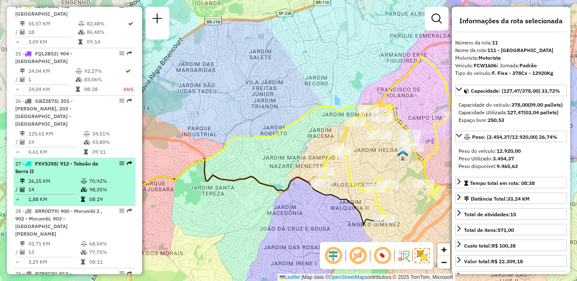
click at [70, 160] on div "27 - FXV5J55 | 912 - Taboão da Serra II" at bounding box center [60, 167] width 90 height 15
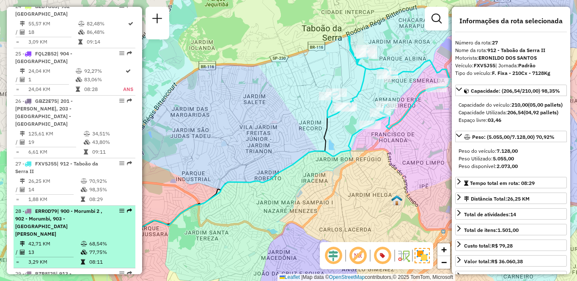
click at [44, 239] on td "42,71 KM" at bounding box center [54, 243] width 52 height 8
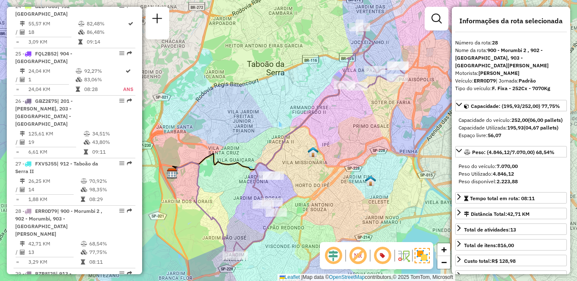
scroll to position [542, 0]
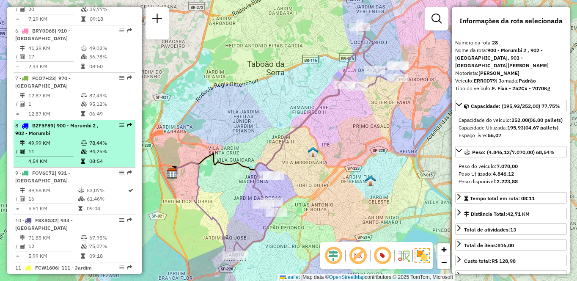
click at [103, 137] on div "8 - BZF5F89 | 900 - Morumbi 2 , 902 - Morumbi" at bounding box center [74, 129] width 118 height 15
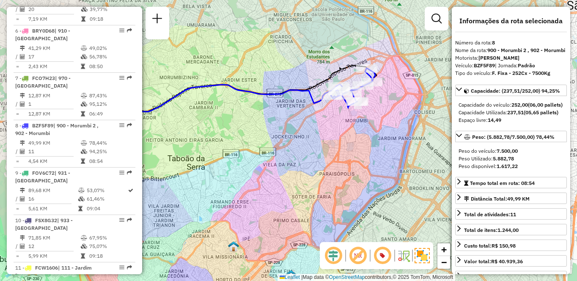
drag, startPoint x: 422, startPoint y: 111, endPoint x: 349, endPoint y: 138, distance: 77.6
click at [349, 138] on div "Janela de atendimento Grade de atendimento Capacidade Transportadoras Veículos …" at bounding box center [288, 140] width 577 height 281
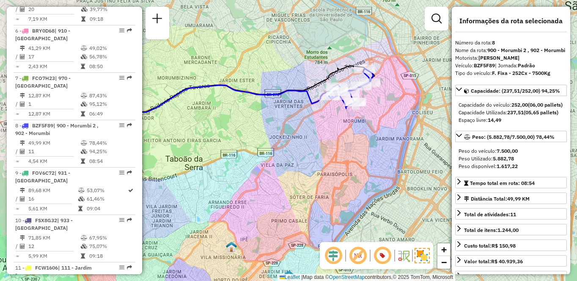
scroll to position [1654, 0]
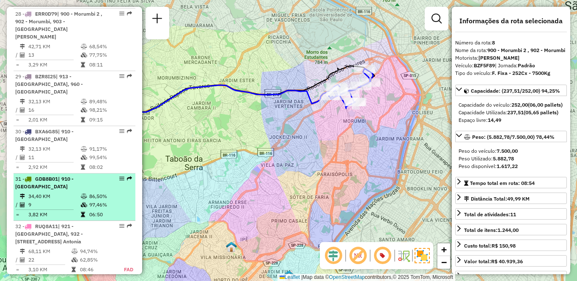
click at [61, 200] on td "9" at bounding box center [54, 204] width 52 height 8
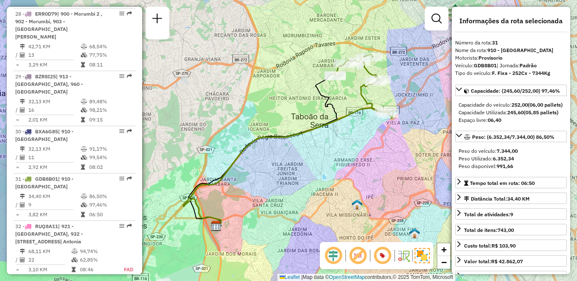
scroll to position [1268, 0]
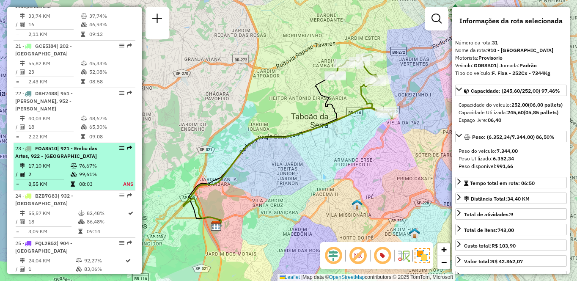
click at [66, 147] on span "| 921 - Embu das Artes, 922 - [GEOGRAPHIC_DATA]" at bounding box center [56, 152] width 82 height 14
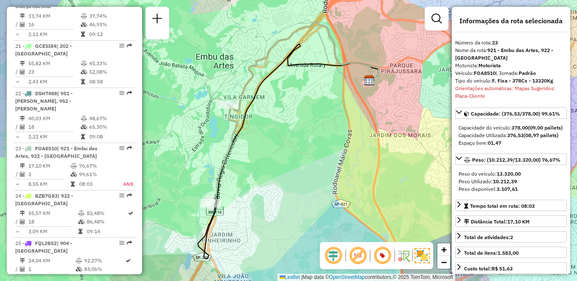
scroll to position [3772, 0]
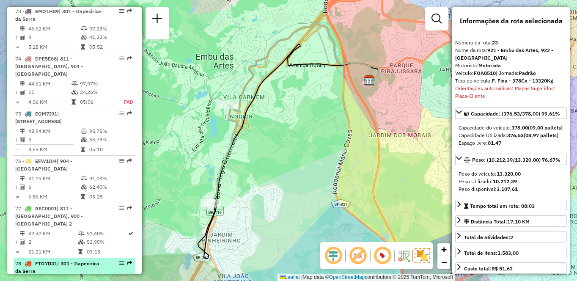
click at [57, 260] on div "78 - FTO7D31 | 301 - [GEOGRAPHIC_DATA]" at bounding box center [60, 267] width 90 height 15
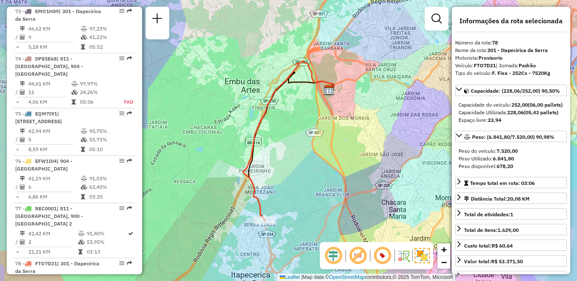
scroll to position [1071, 0]
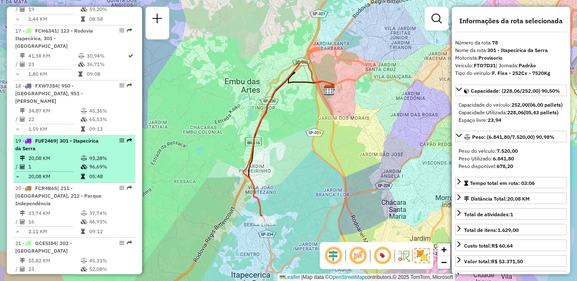
click at [85, 159] on icon at bounding box center [84, 158] width 6 height 5
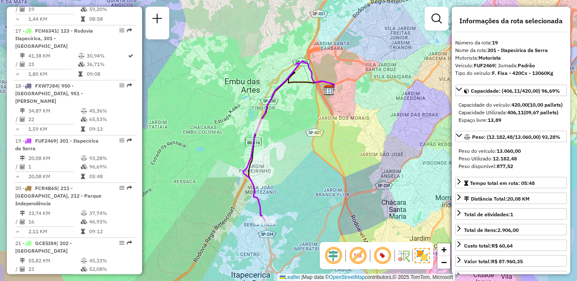
scroll to position [495, 0]
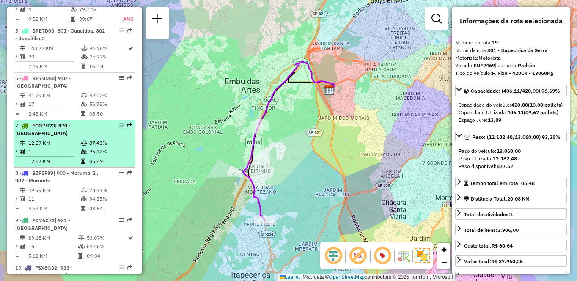
click at [76, 147] on td "12,87 KM" at bounding box center [54, 143] width 52 height 8
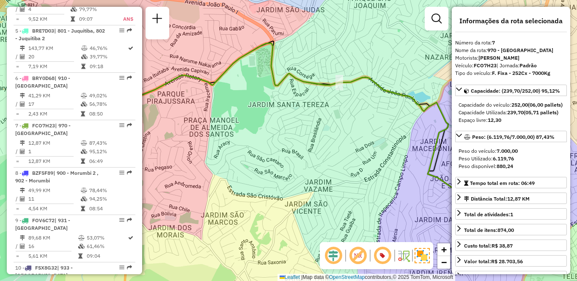
scroll to position [3510, 0]
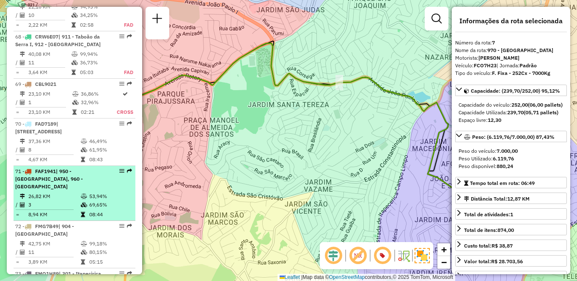
click at [83, 168] on span "| 950 - [GEOGRAPHIC_DATA], 960 - [GEOGRAPHIC_DATA]" at bounding box center [49, 179] width 68 height 22
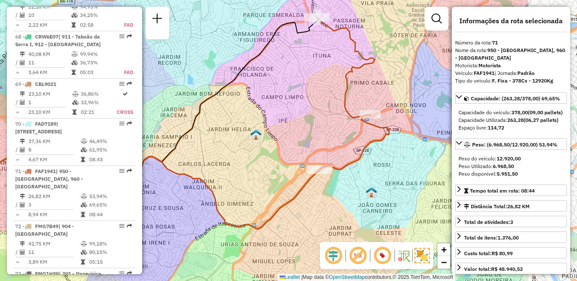
drag, startPoint x: 391, startPoint y: 187, endPoint x: 284, endPoint y: 169, distance: 108.5
click at [284, 169] on div "Janela de atendimento Grade de atendimento Capacidade Transportadoras Veículos …" at bounding box center [288, 140] width 577 height 281
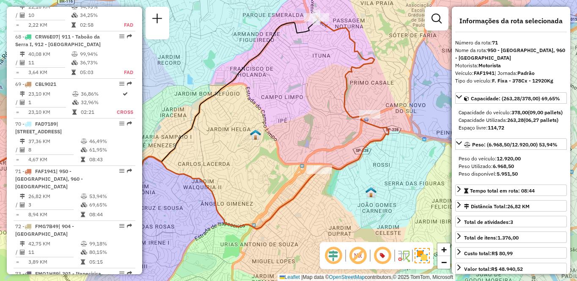
scroll to position [495, 0]
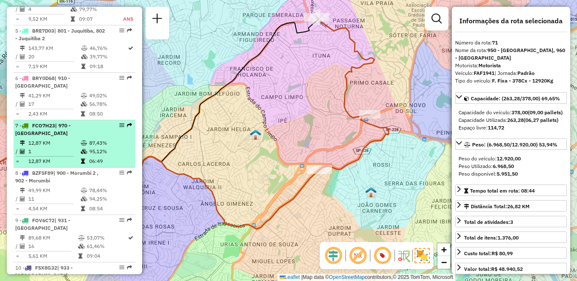
click at [75, 147] on td "12,87 KM" at bounding box center [54, 143] width 52 height 8
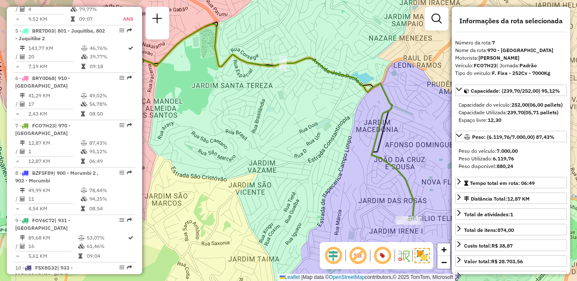
drag, startPoint x: 347, startPoint y: 137, endPoint x: 316, endPoint y: 130, distance: 32.0
click at [316, 130] on div "Janela de atendimento Grade de atendimento Capacidade Transportadoras Veículos …" at bounding box center [288, 140] width 577 height 281
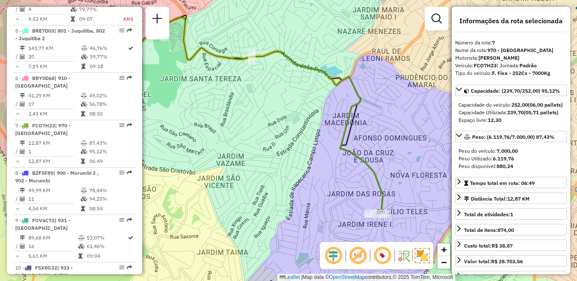
scroll to position [3510, 0]
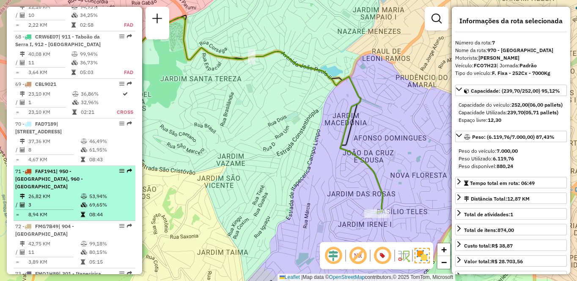
click at [45, 192] on td "26,82 KM" at bounding box center [54, 196] width 52 height 8
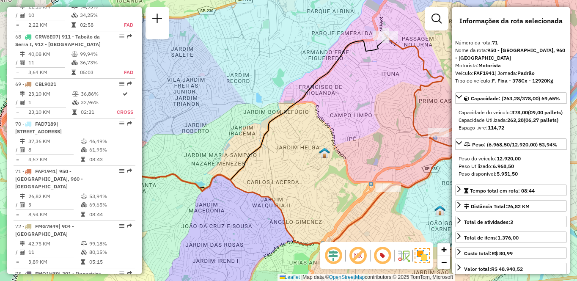
drag, startPoint x: 347, startPoint y: 159, endPoint x: 301, endPoint y: 159, distance: 45.7
click at [301, 159] on div "Janela de atendimento Grade de atendimento Capacidade Transportadoras Veículos …" at bounding box center [288, 140] width 577 height 281
